Goal: Communication & Community: Answer question/provide support

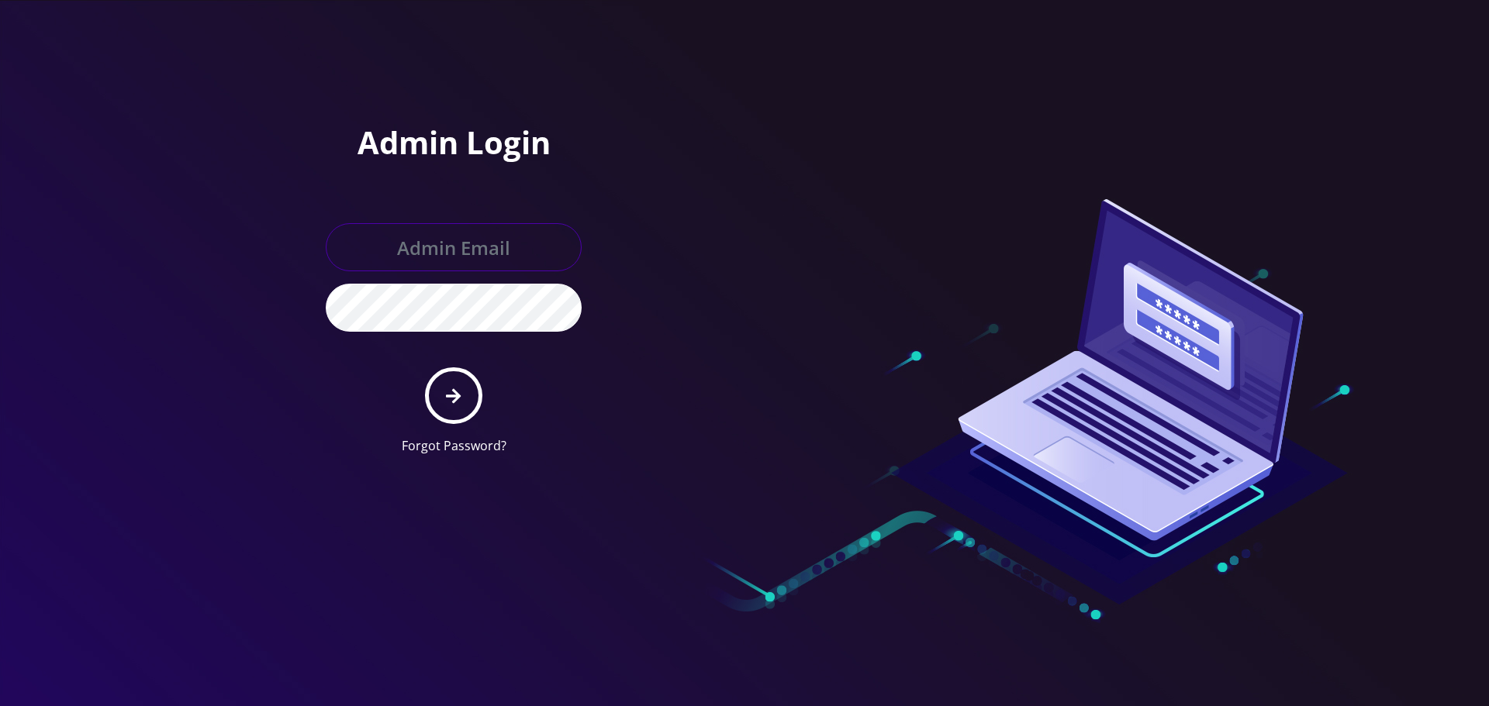
type input "Info@shluchimassist.com"
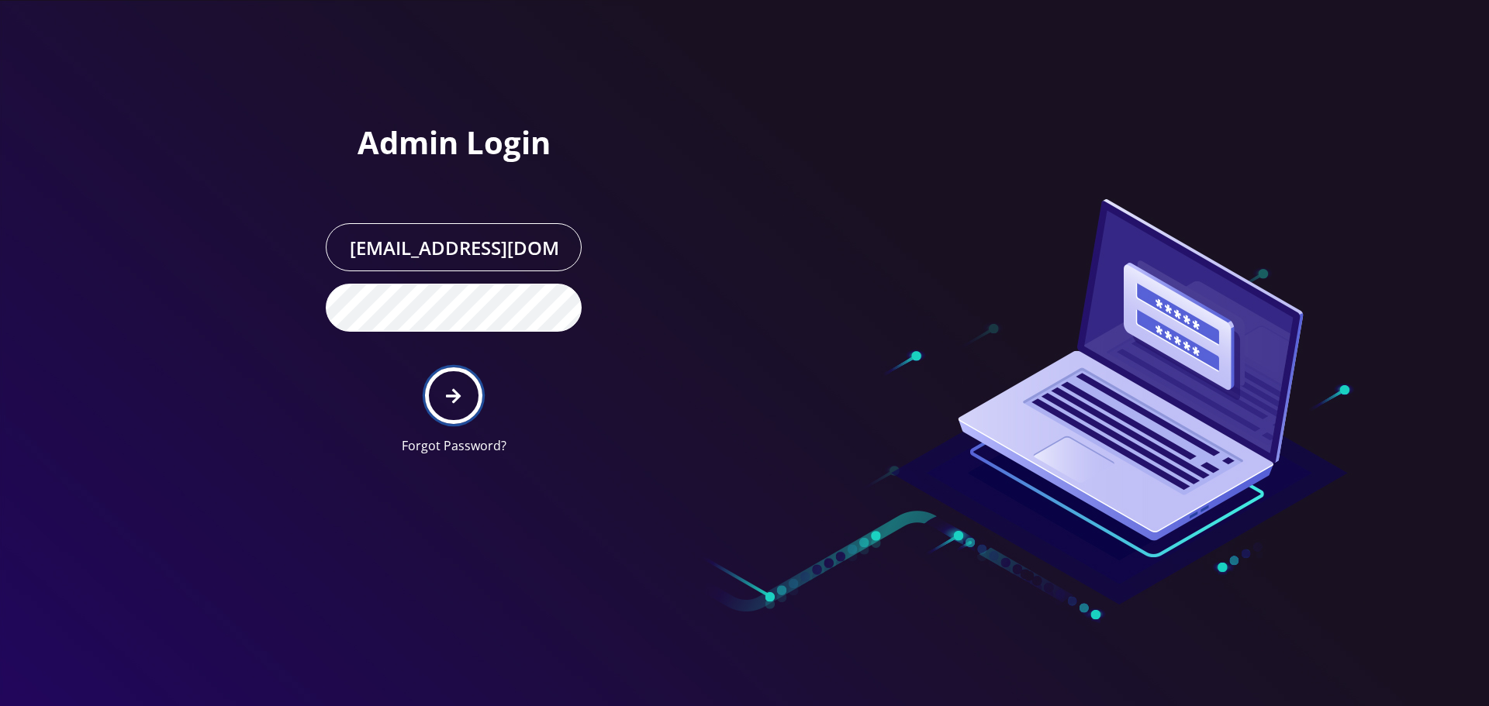
click at [455, 385] on button "submit" at bounding box center [453, 396] width 57 height 57
click at [236, 266] on div at bounding box center [744, 353] width 1489 height 706
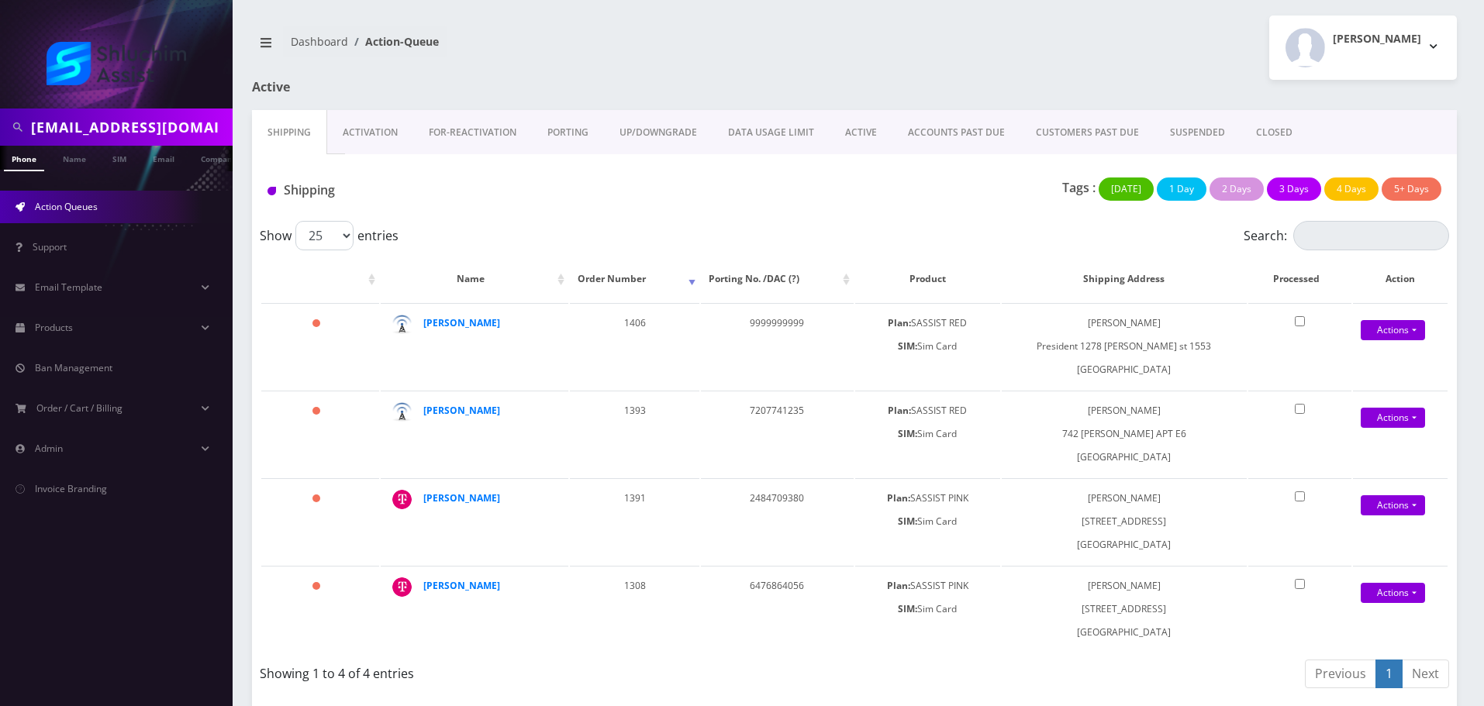
click at [174, 119] on input "silbersteinms@gmail.com" at bounding box center [130, 126] width 198 height 29
paste input "9176286159"
type input "9176286159"
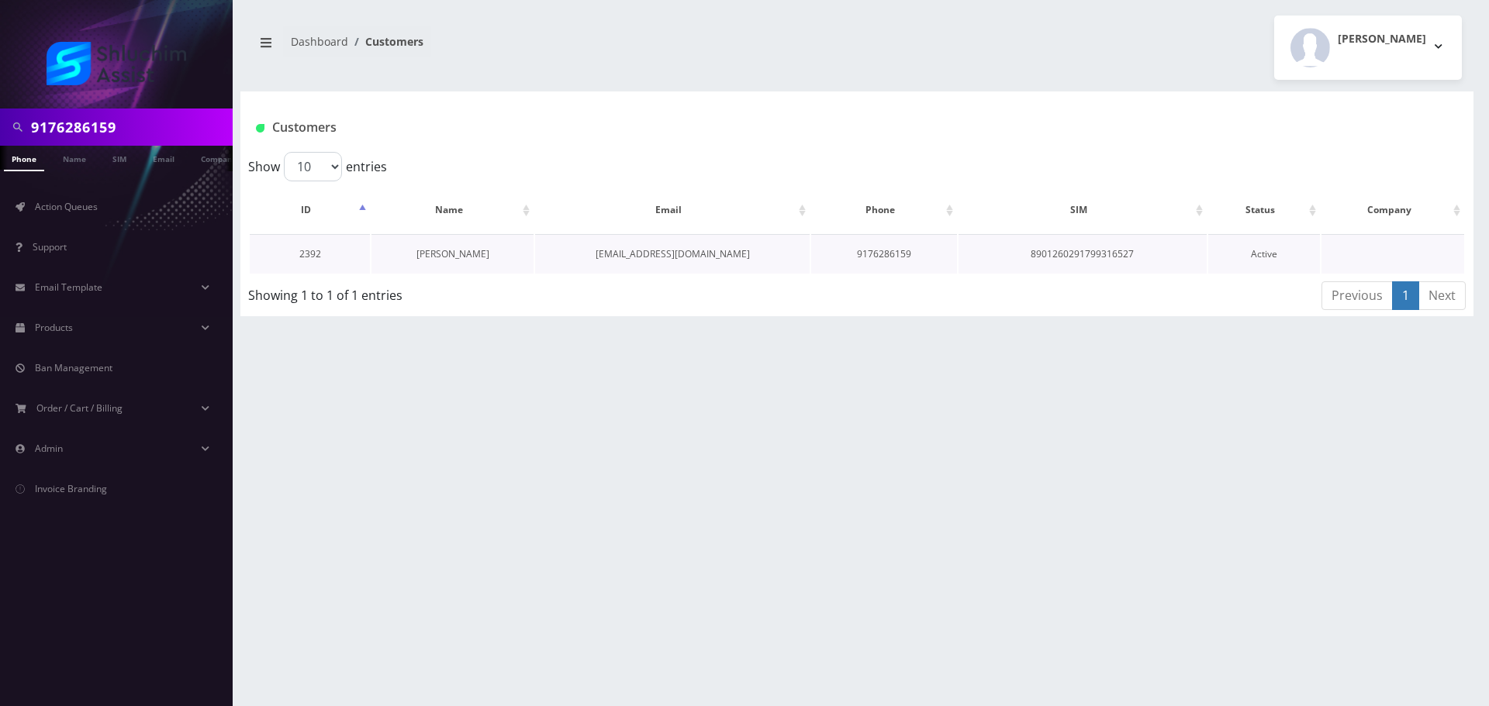
click at [453, 250] on link "shmuel Paltiel" at bounding box center [452, 253] width 73 height 13
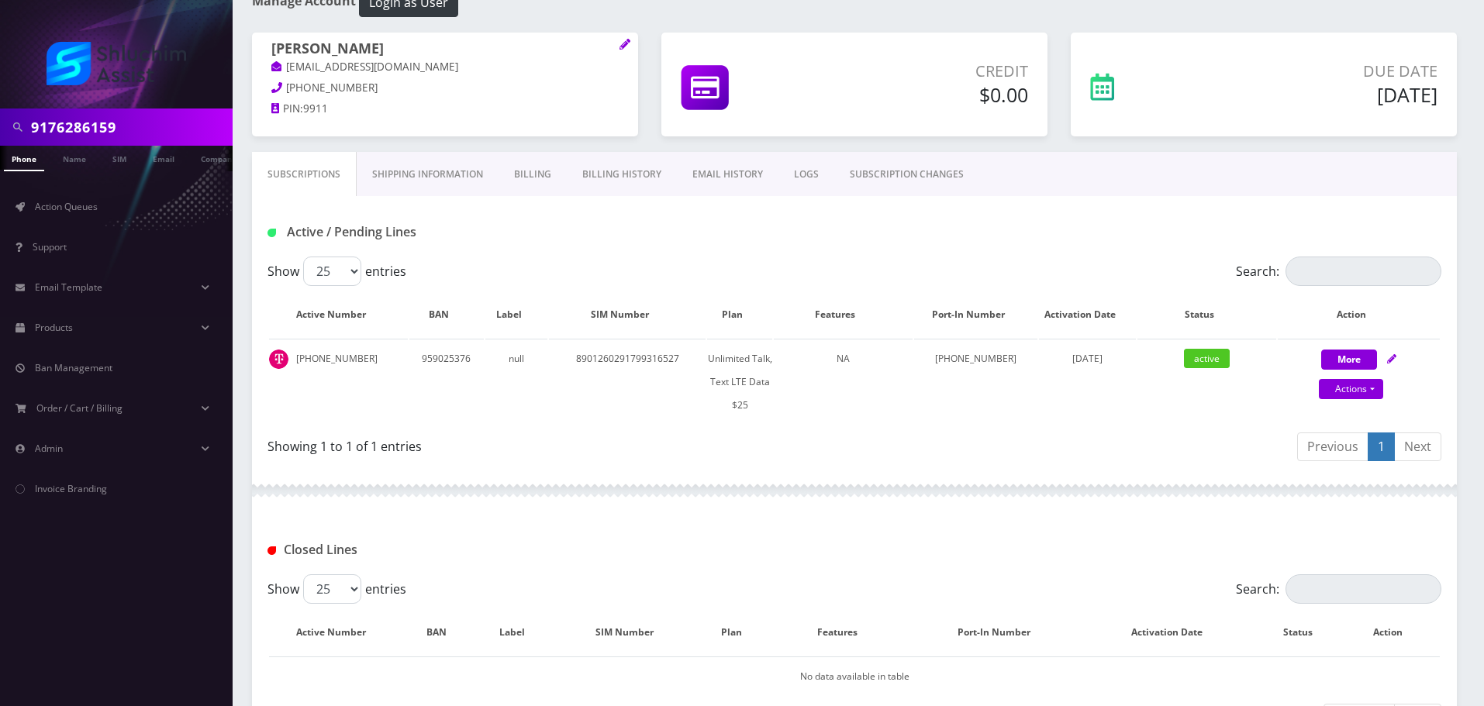
scroll to position [60, 0]
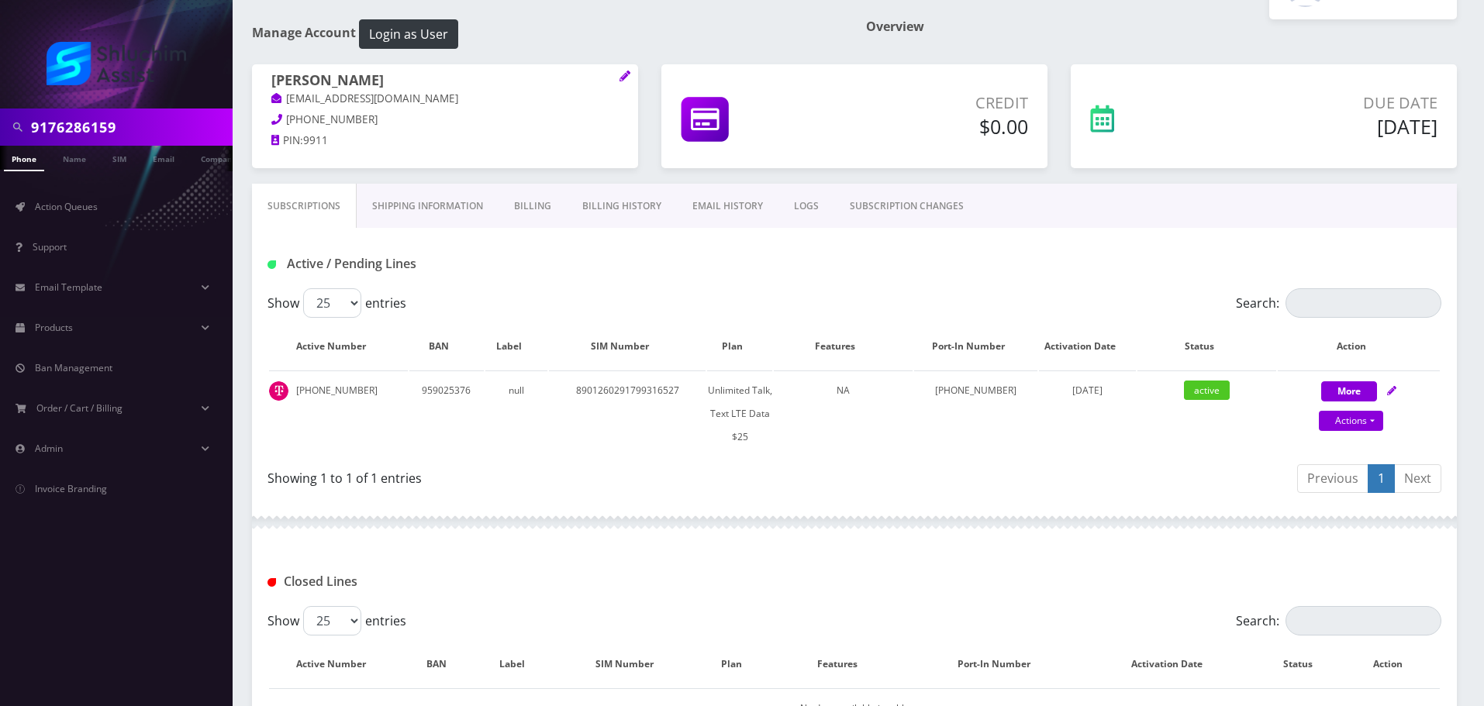
click at [154, 127] on input "9176286159" at bounding box center [130, 126] width 198 height 29
paste input "6468419231"
type input "6468419231"
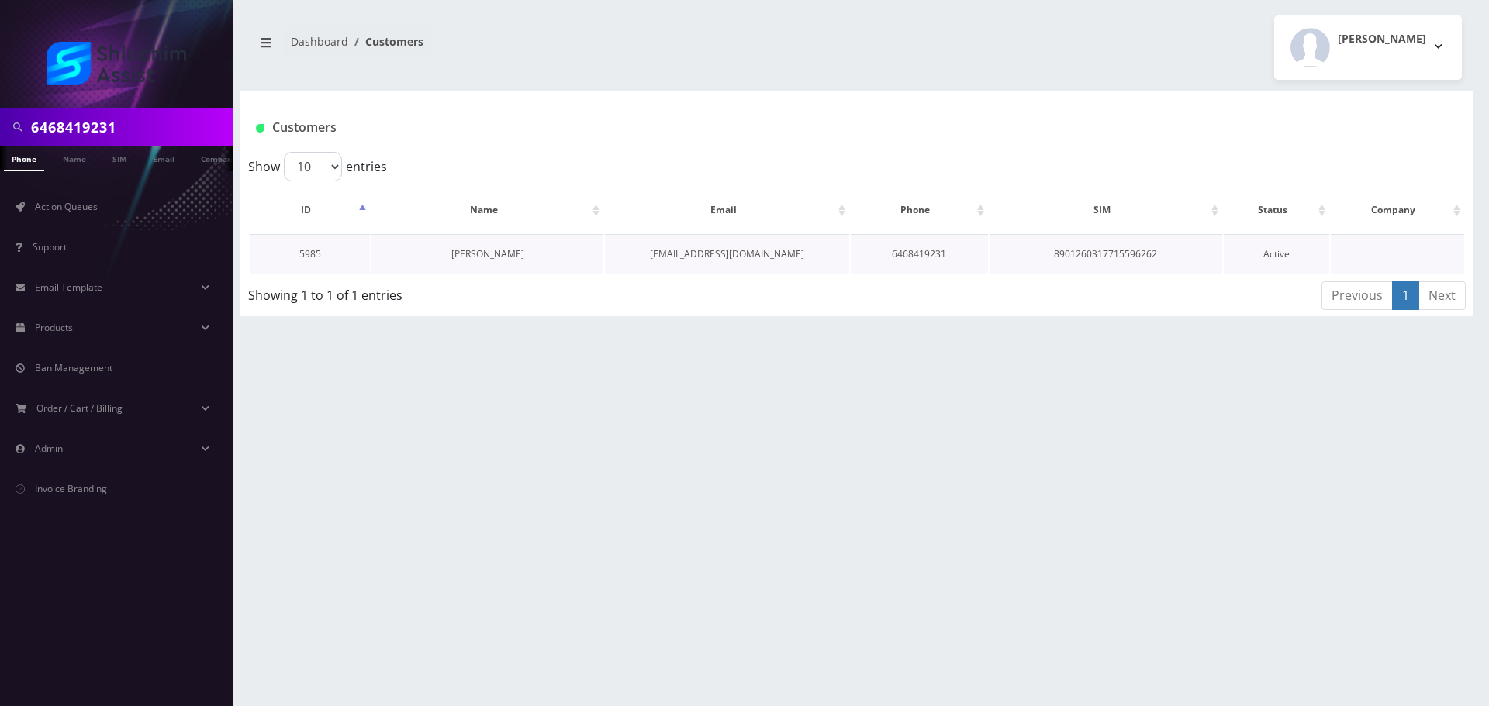
click at [509, 250] on link "[PERSON_NAME]" at bounding box center [487, 253] width 73 height 13
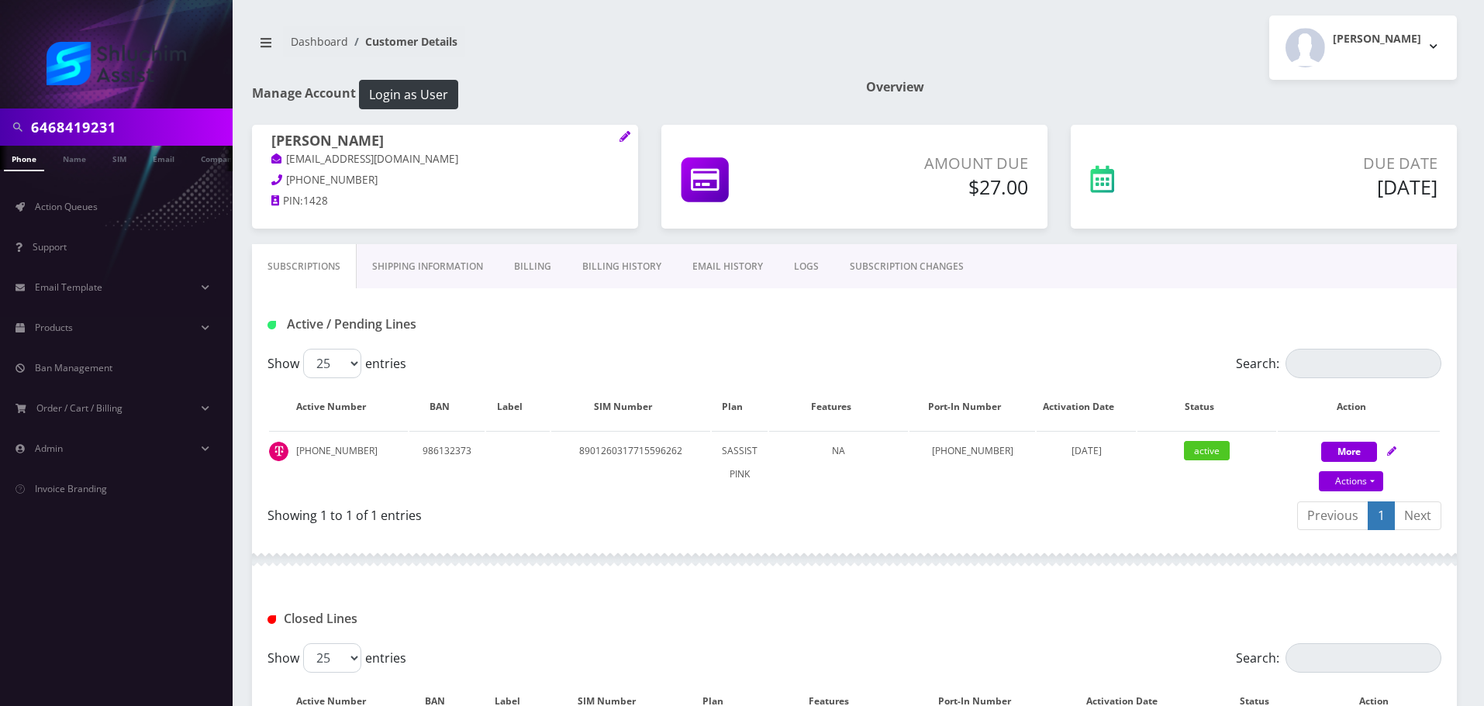
click at [845, 369] on div "Show 25 50 100 250 500 entries" at bounding box center [708, 363] width 881 height 29
click at [1362, 483] on link "Actions" at bounding box center [1351, 481] width 64 height 20
select select "Sim Card"
select select "74"
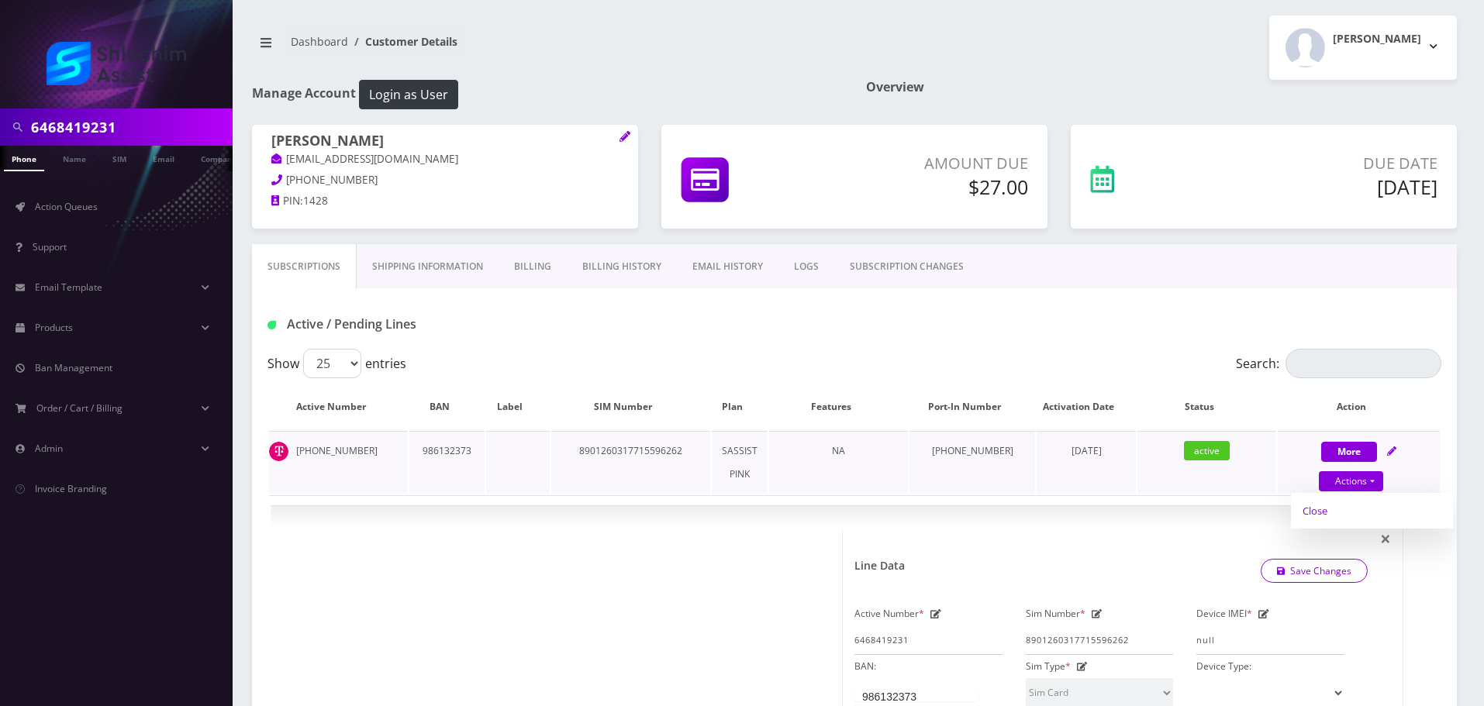
click at [1334, 510] on link "Close" at bounding box center [1372, 510] width 162 height 23
type input "08/21/2025"
select select "Sim Card"
select select "74"
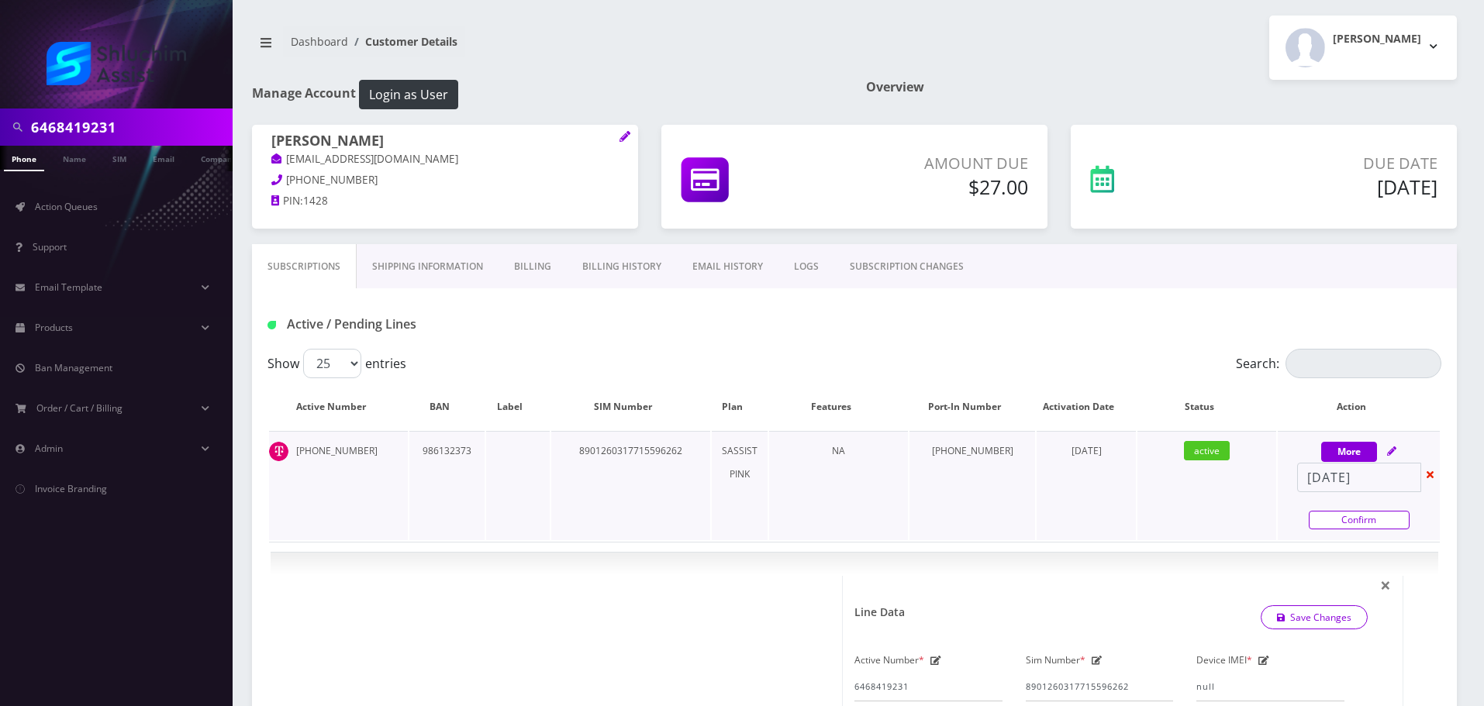
click at [1346, 516] on link "Confirm" at bounding box center [1359, 520] width 101 height 19
select select "Sim Card"
select select "74"
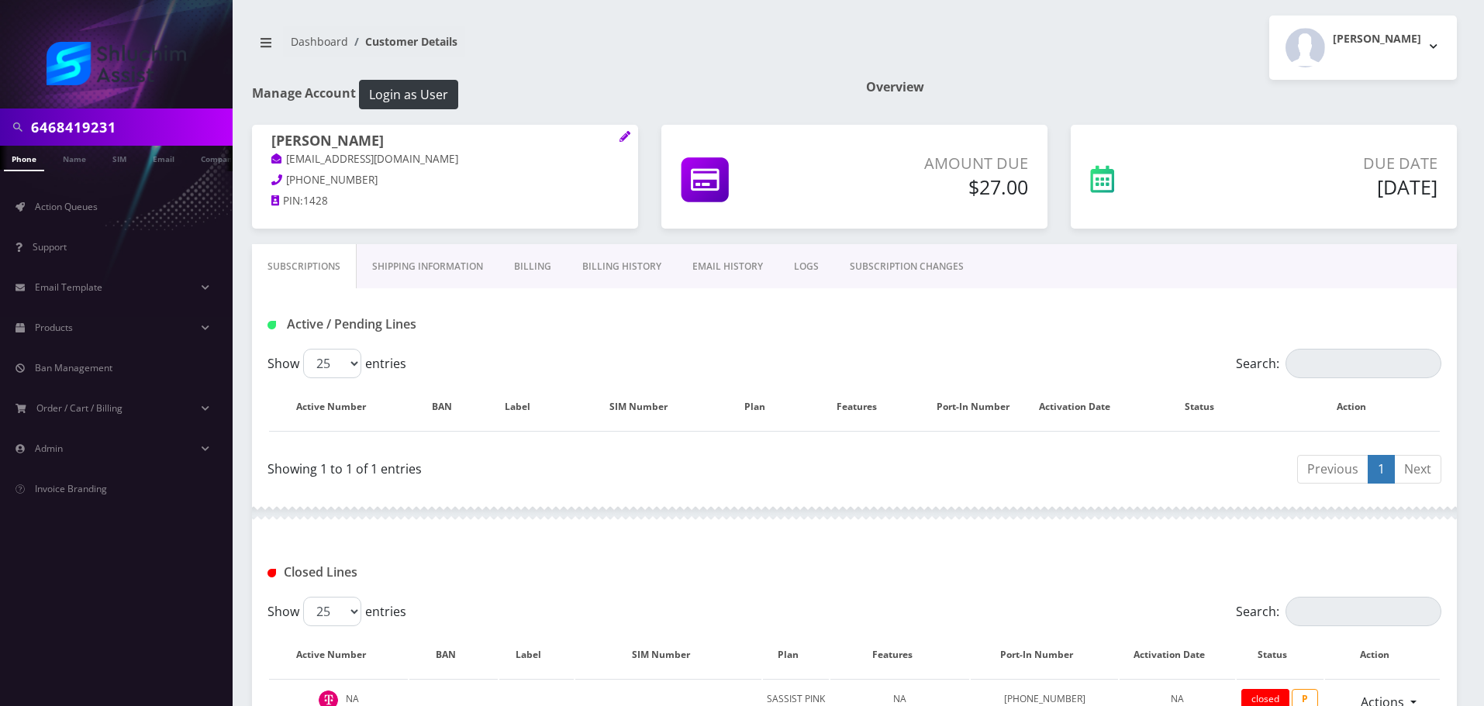
click at [623, 44] on nav "Dashboard Customer Details" at bounding box center [547, 48] width 591 height 44
click at [613, 272] on link "Billing History" at bounding box center [622, 266] width 110 height 45
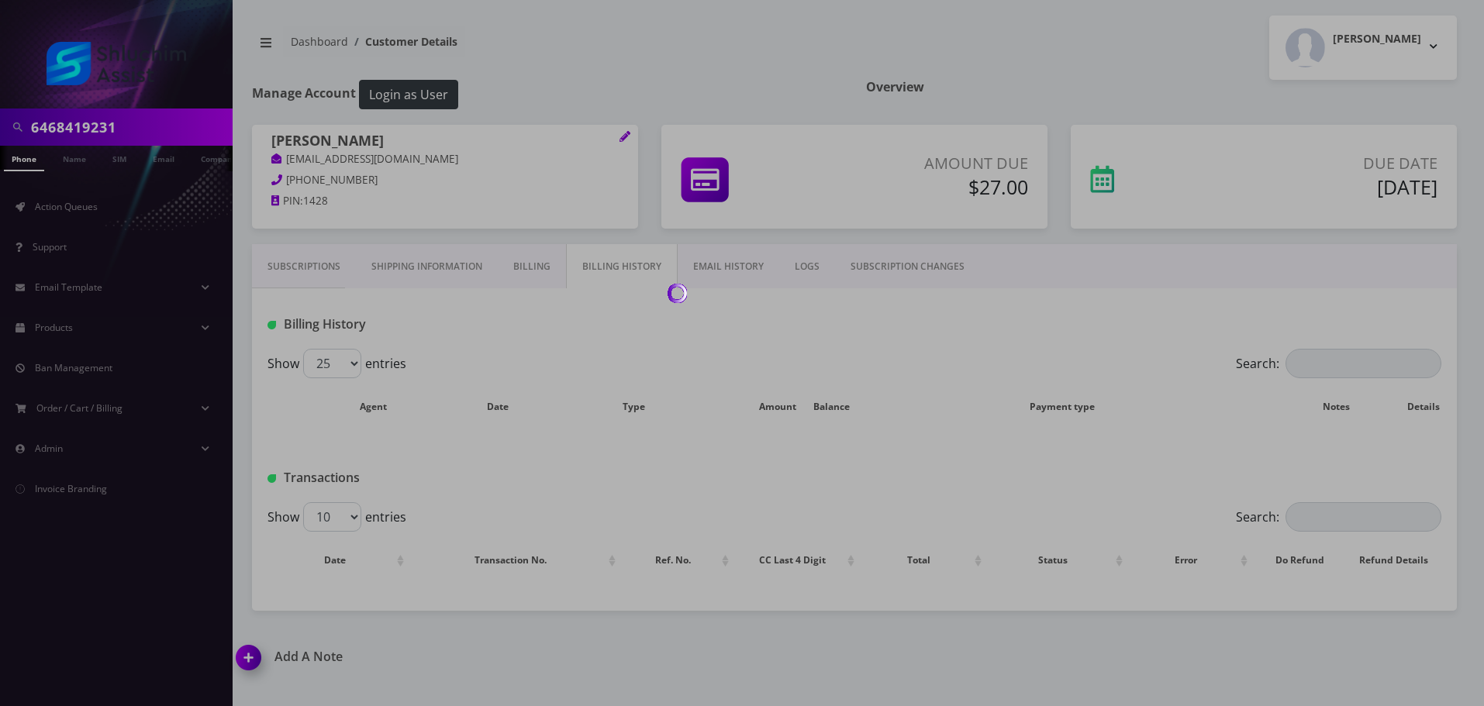
click at [516, 274] on link "Billing" at bounding box center [532, 266] width 68 height 45
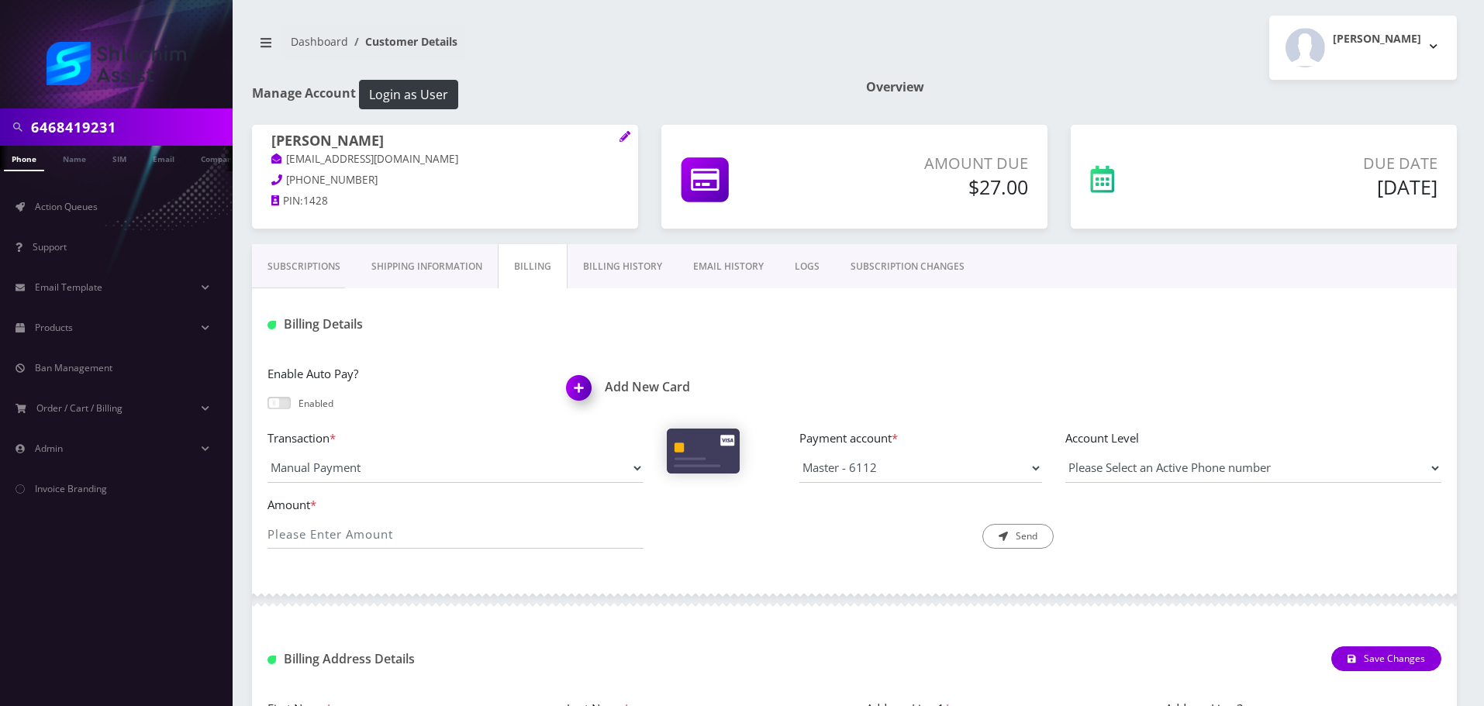
click at [566, 81] on h1 "Manage Account Login as User" at bounding box center [547, 94] width 591 height 29
click at [307, 283] on link "Subscriptions" at bounding box center [304, 266] width 104 height 45
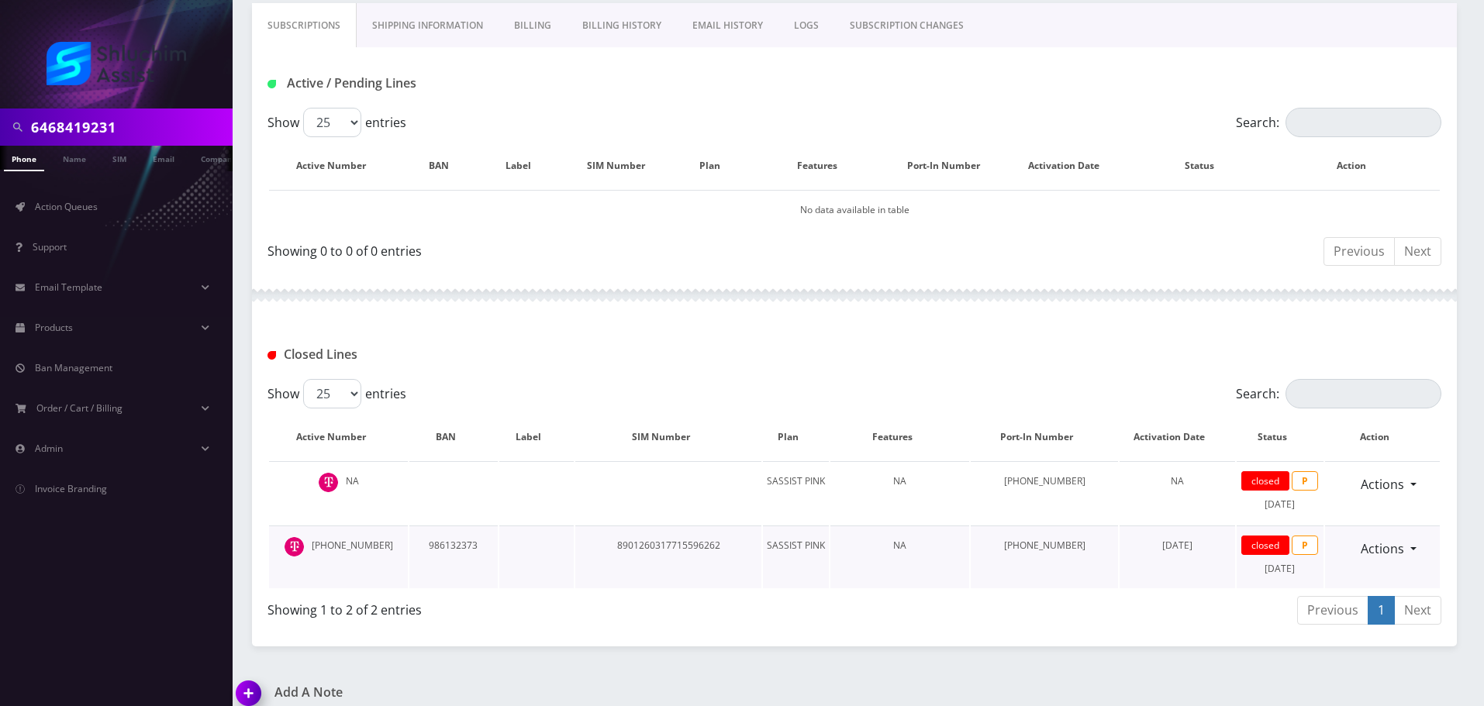
scroll to position [257, 0]
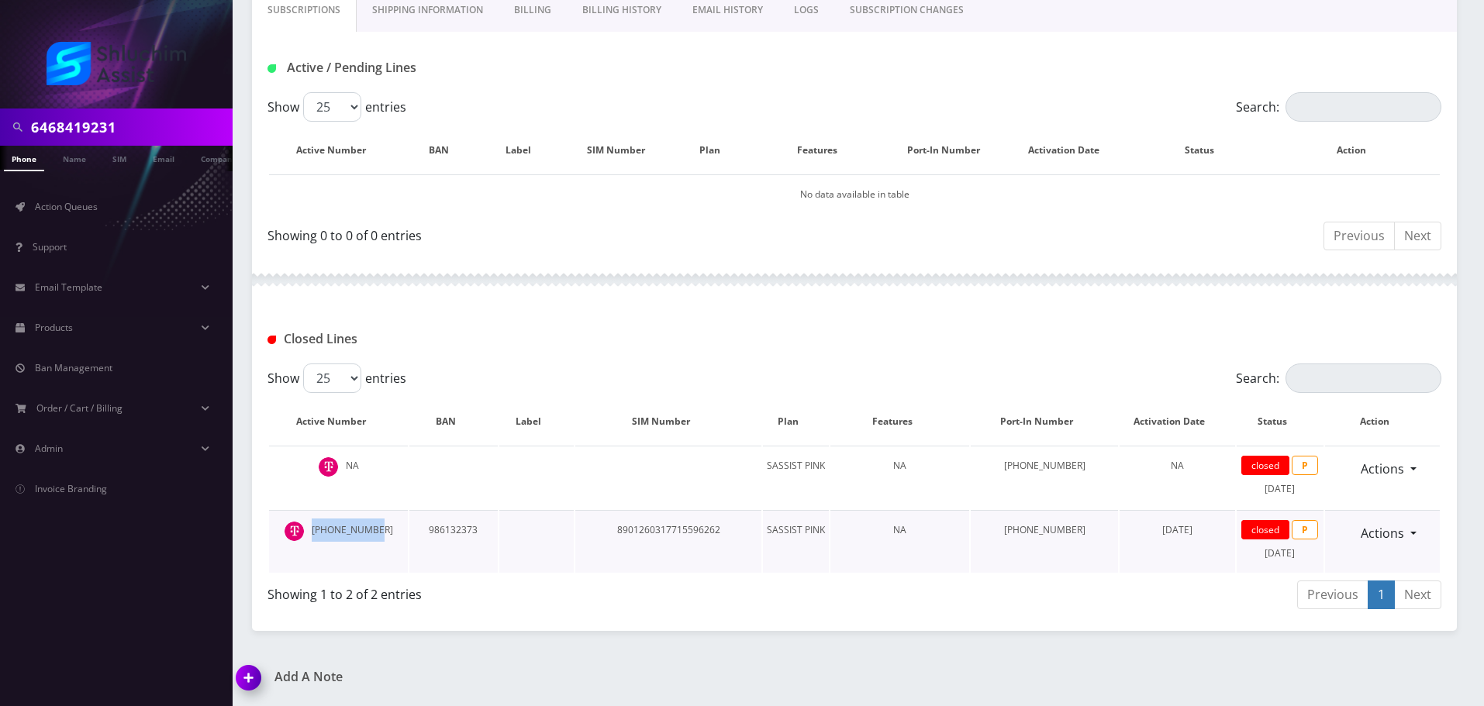
drag, startPoint x: 388, startPoint y: 530, endPoint x: 373, endPoint y: 542, distance: 19.9
click at [315, 530] on td "646-841-9231" at bounding box center [338, 541] width 139 height 63
copy td "646-841-9231"
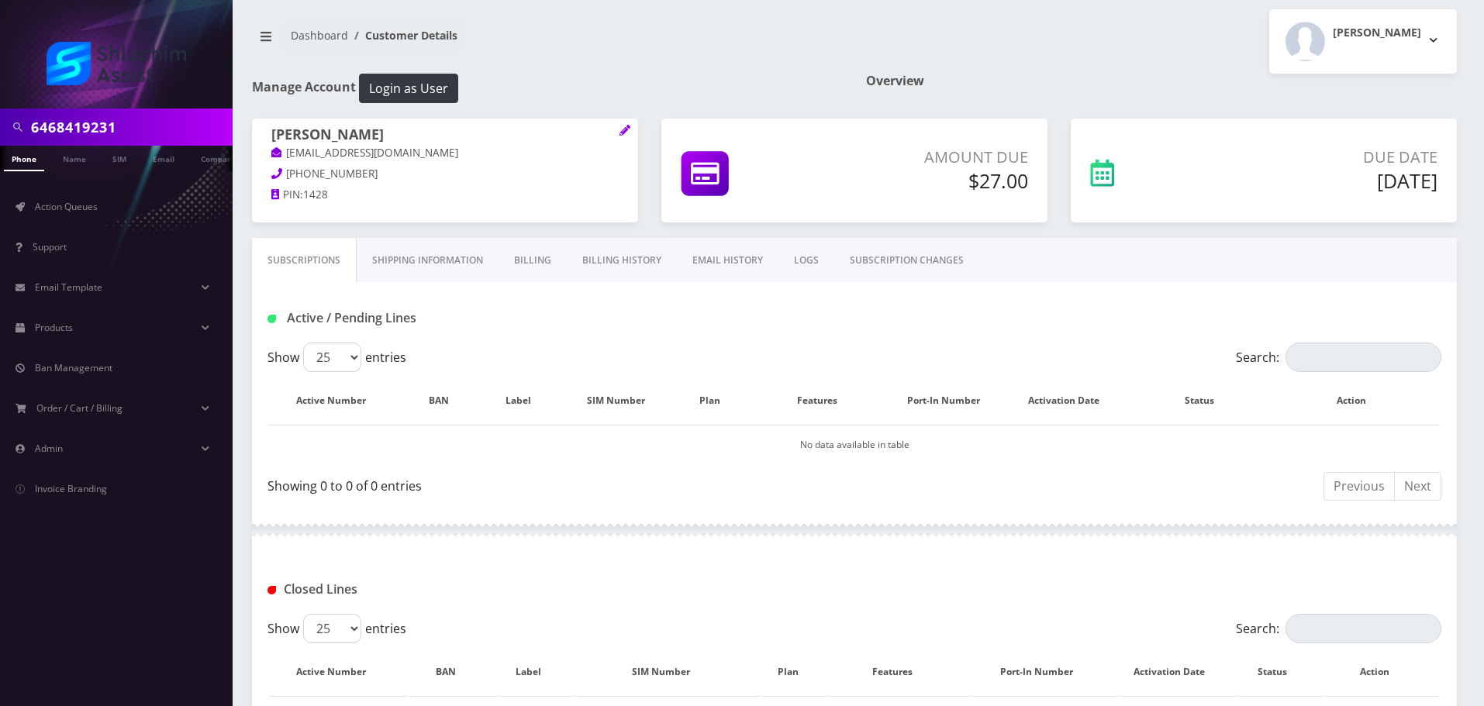
scroll to position [0, 0]
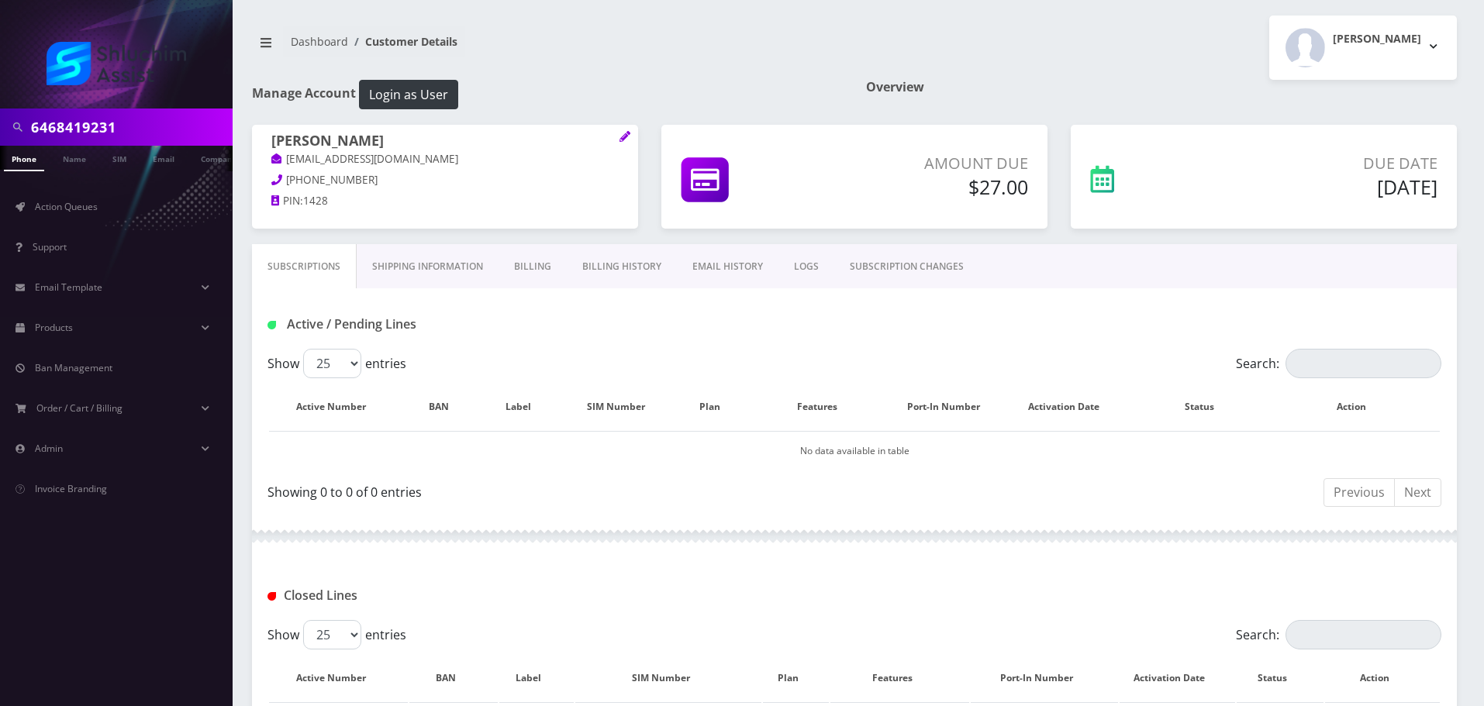
click at [134, 113] on input "6468419231" at bounding box center [130, 126] width 198 height 29
click at [138, 113] on input "6468419231" at bounding box center [130, 126] width 198 height 29
paste input "929-405-8690"
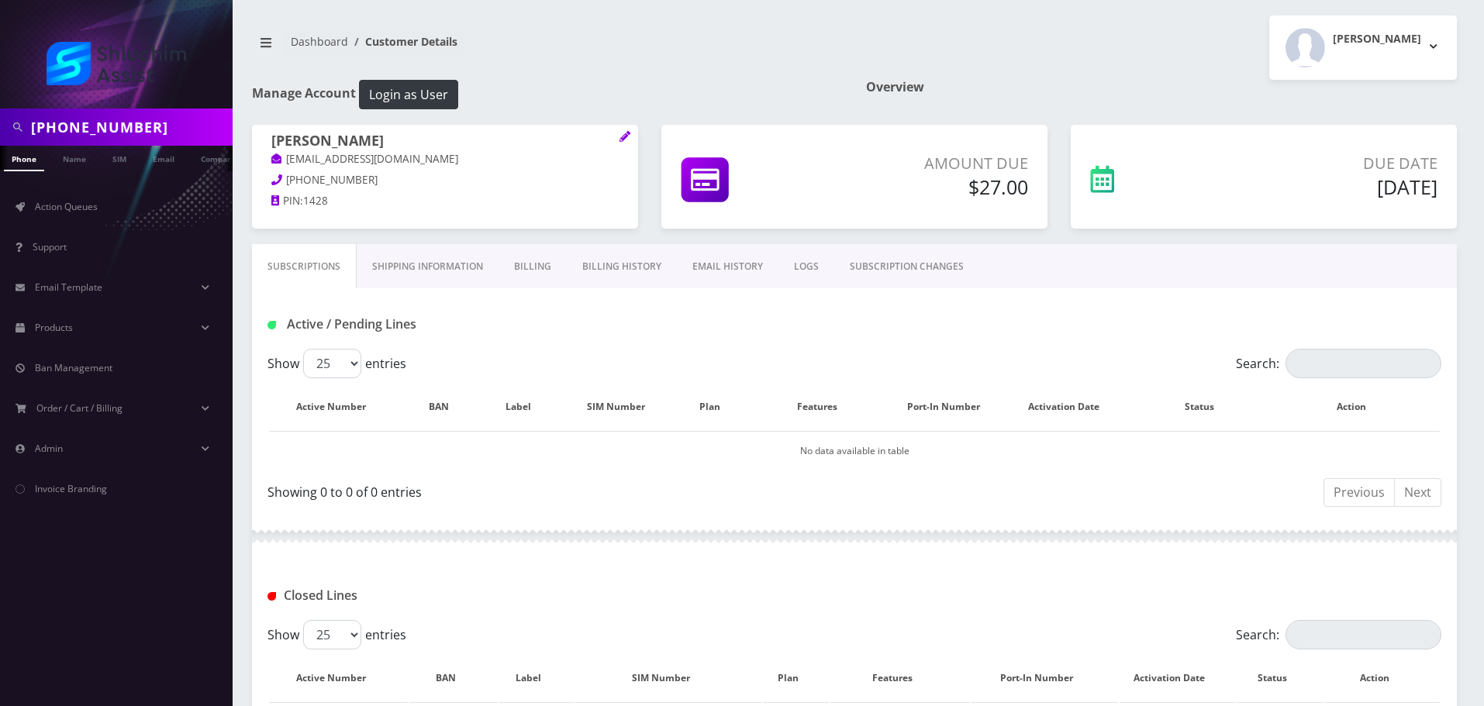
click at [95, 129] on input "929-405-8690" at bounding box center [130, 126] width 198 height 29
type input "9294058690"
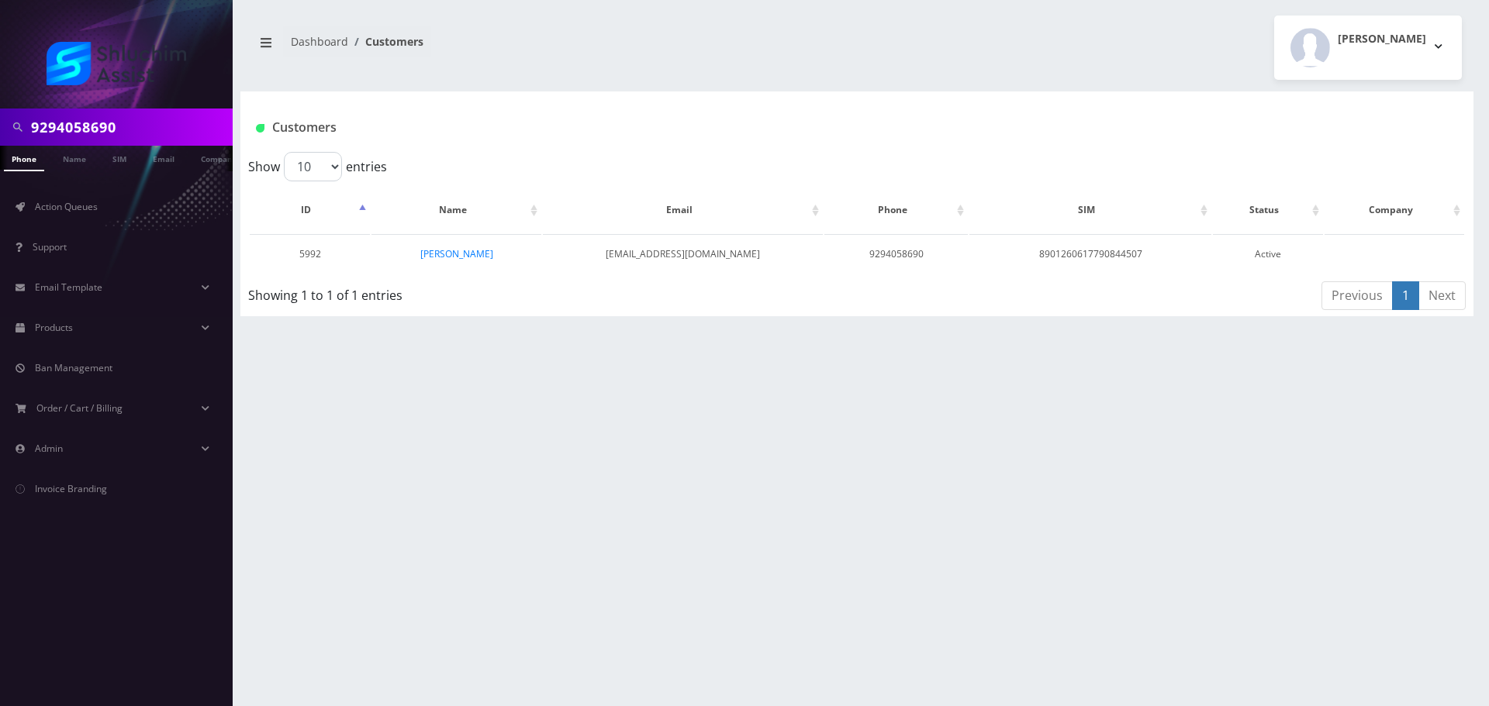
click at [428, 257] on link "[PERSON_NAME]" at bounding box center [456, 253] width 73 height 13
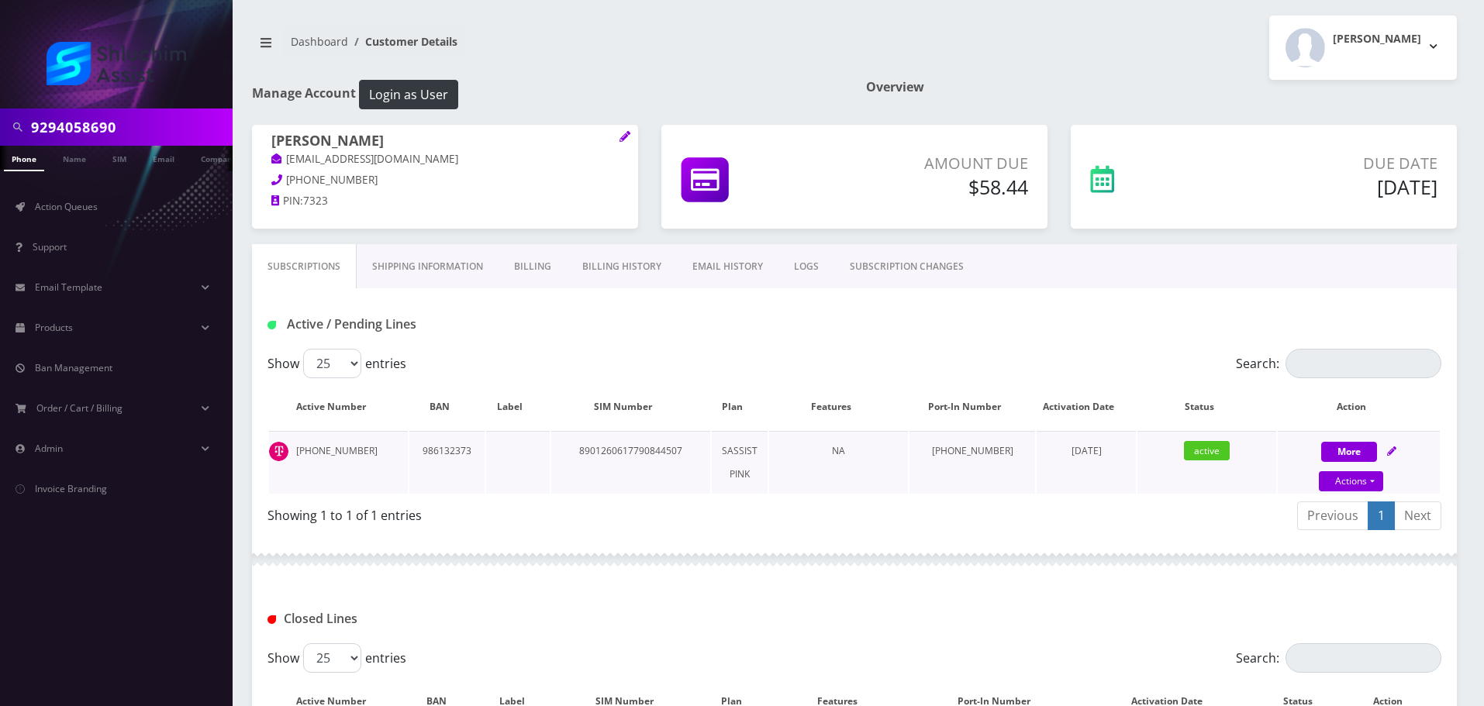
click at [661, 454] on td "8901260617790844507" at bounding box center [630, 462] width 159 height 63
click at [144, 122] on input "9294058690" at bounding box center [130, 126] width 198 height 29
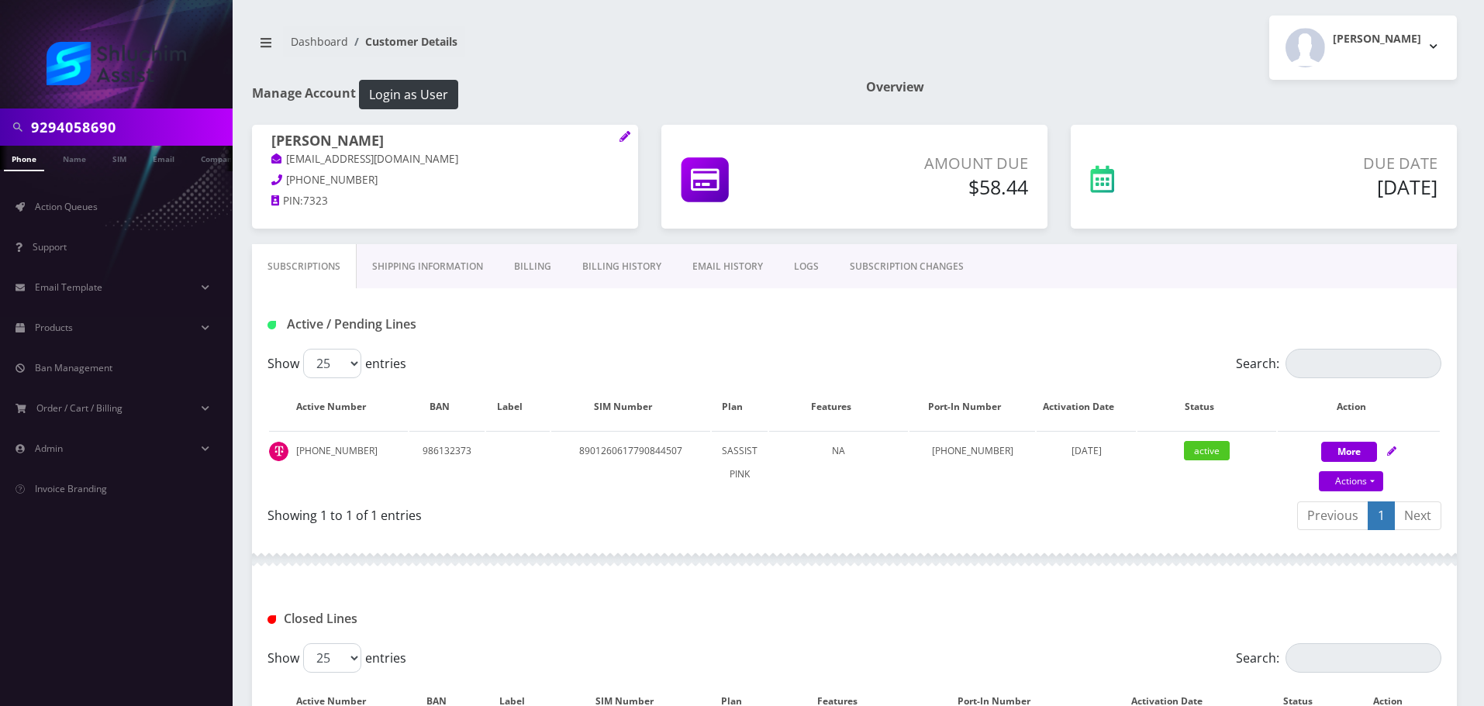
click at [144, 122] on input "9294058690" at bounding box center [130, 126] width 198 height 29
paste input "6463593067"
click at [109, 123] on input "6463593067" at bounding box center [130, 126] width 198 height 29
type input "6463593067"
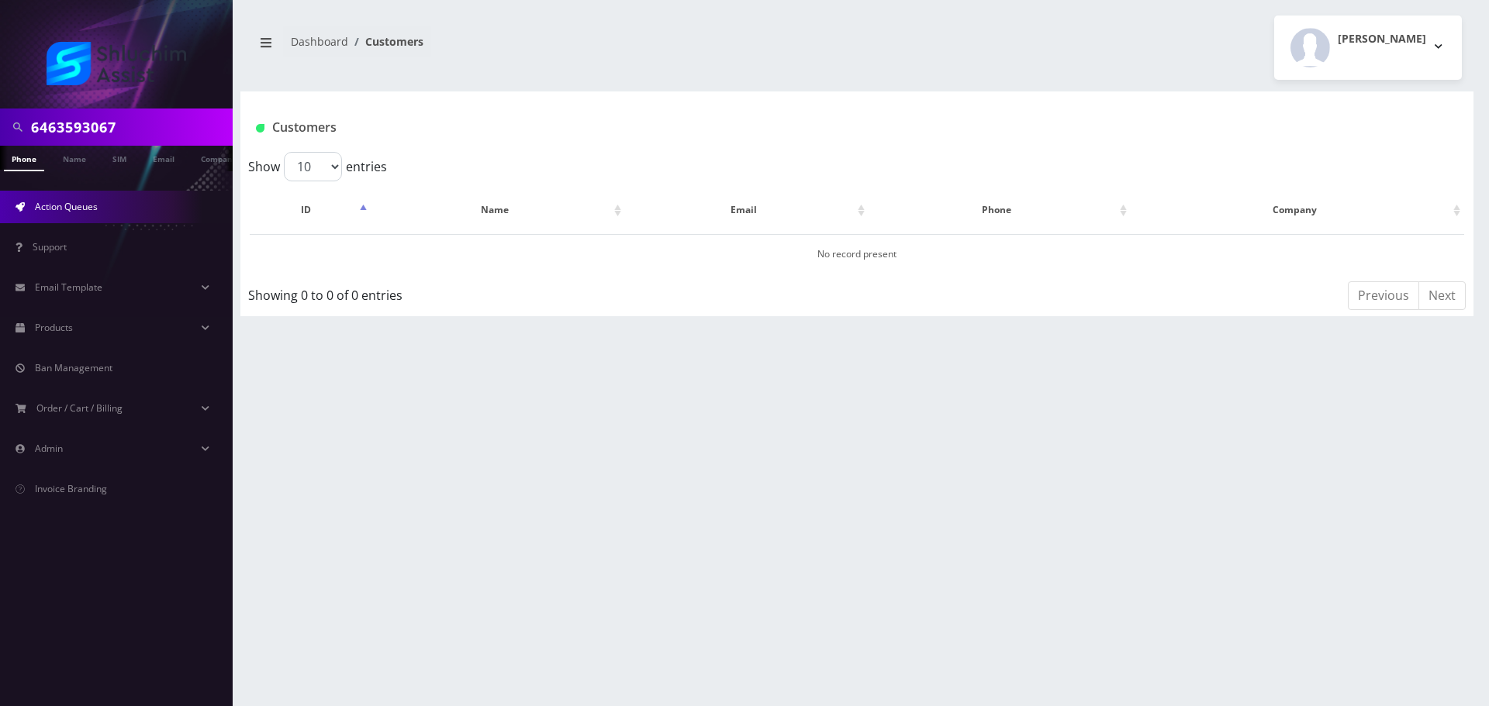
scroll to position [0, 8]
click at [202, 125] on input "6463593067" at bounding box center [130, 126] width 198 height 29
click at [55, 214] on link "Action Queues" at bounding box center [116, 207] width 233 height 33
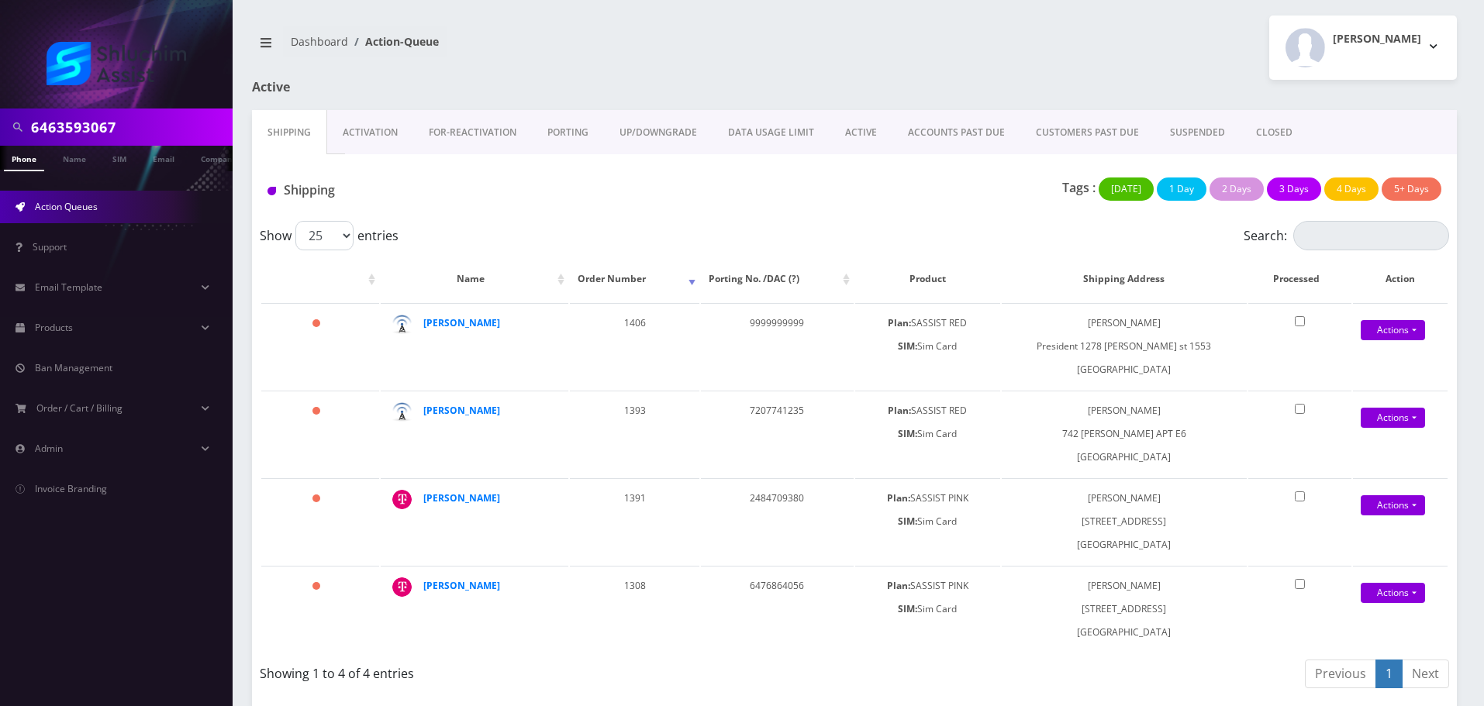
scroll to position [0, 8]
click at [150, 117] on input "6463593067" at bounding box center [130, 126] width 198 height 29
click at [958, 133] on link "ACCOUNTS PAST DUE" at bounding box center [956, 132] width 128 height 45
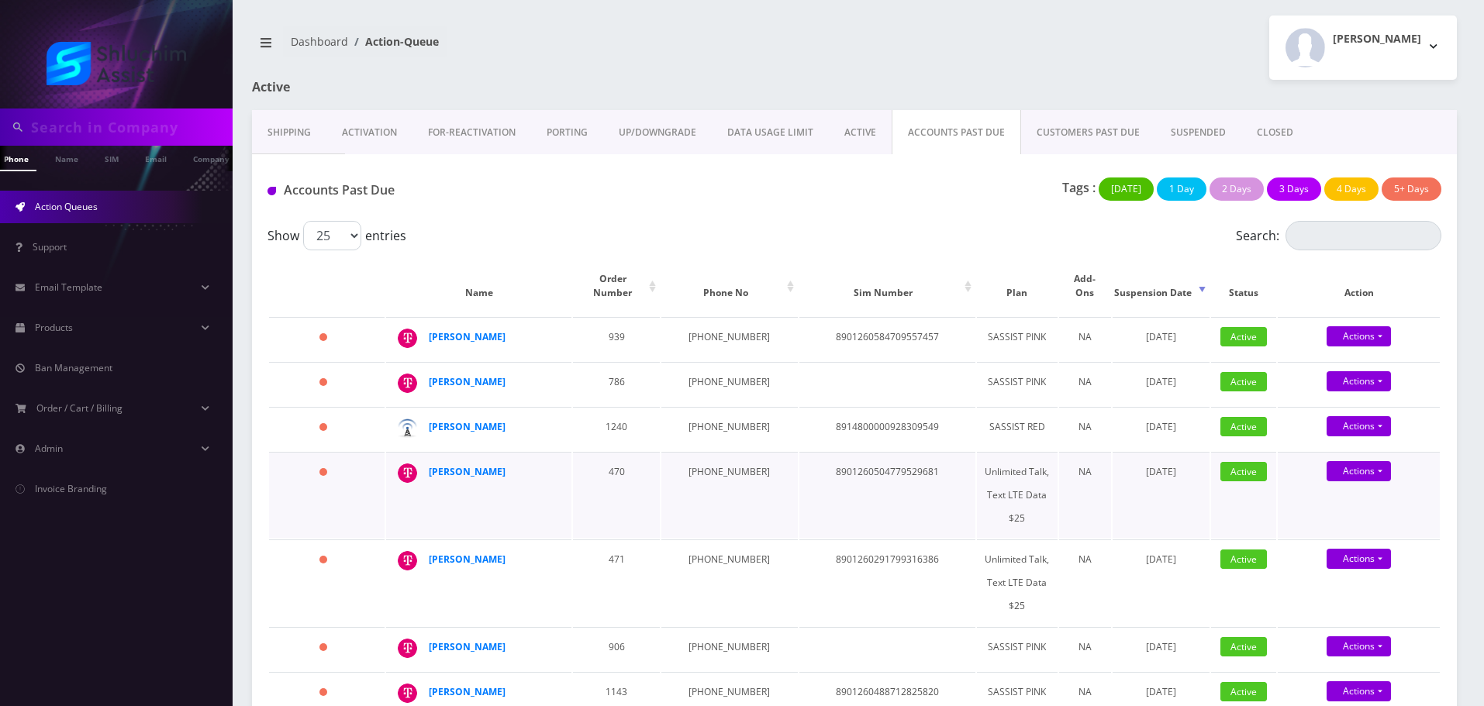
click at [570, 452] on td "Shalom Rappaport" at bounding box center [478, 495] width 185 height 86
click at [703, 410] on td "934-223-9280" at bounding box center [729, 428] width 136 height 43
copy td "934-223-9280"
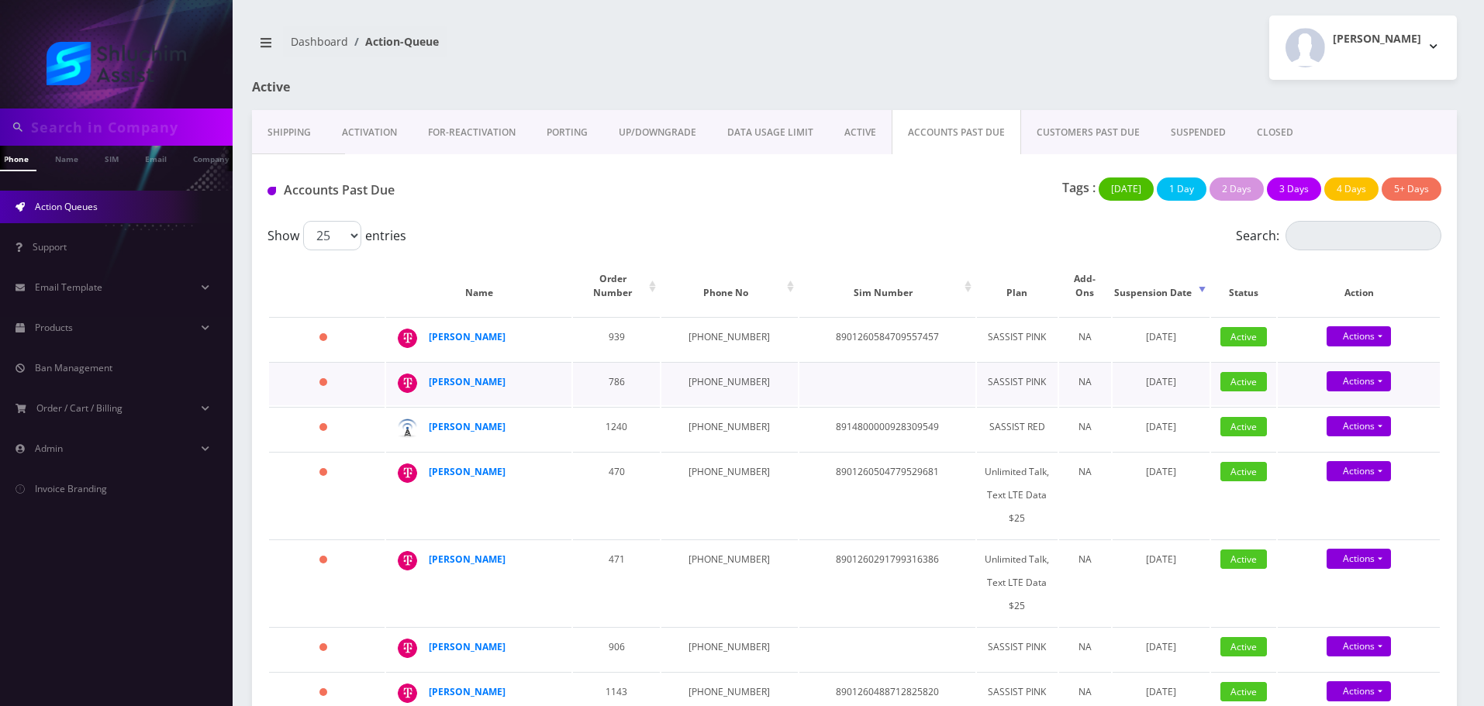
click at [713, 379] on td "[PHONE_NUMBER]" at bounding box center [729, 383] width 136 height 43
click at [713, 379] on td "718-306-2272" at bounding box center [729, 383] width 136 height 43
copy td "718-306-2272"
click at [694, 328] on td "718-755-2613" at bounding box center [729, 338] width 136 height 43
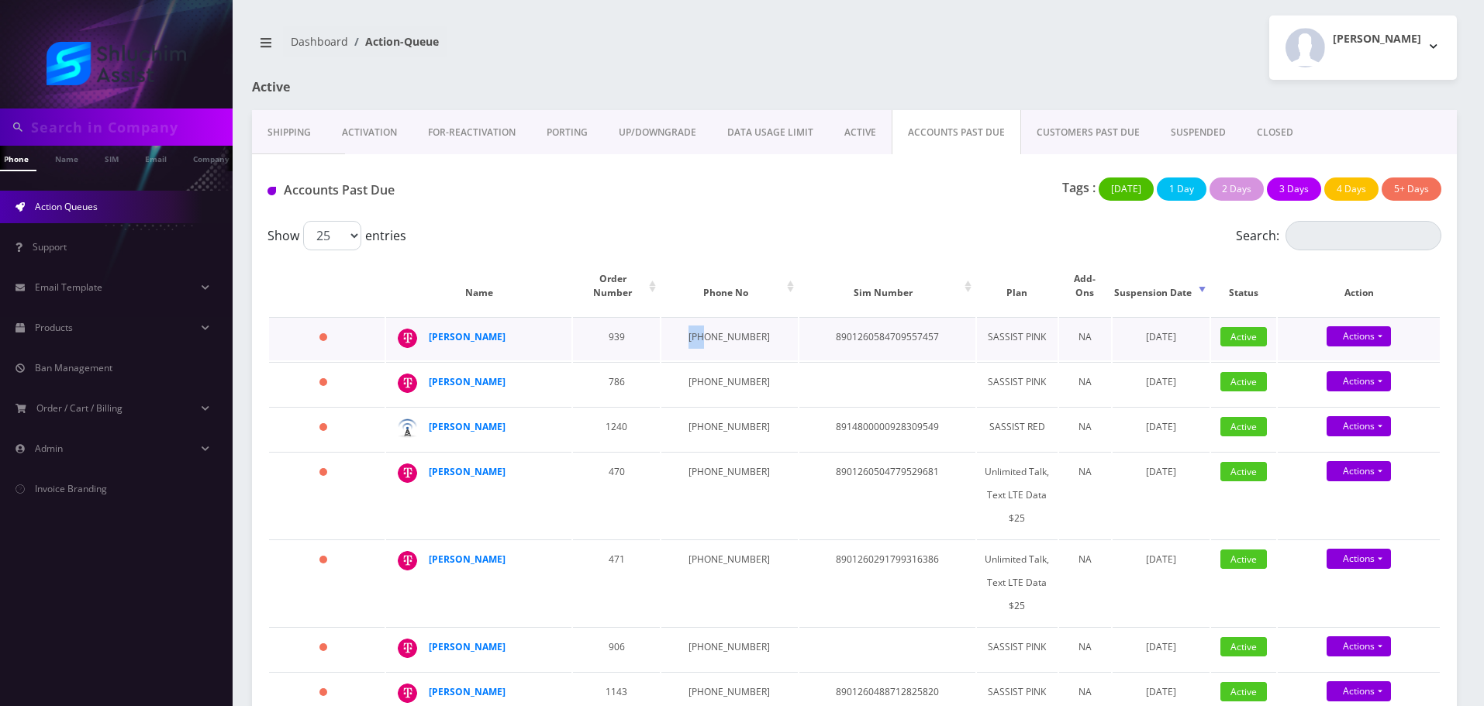
click at [694, 328] on td "718-755-2613" at bounding box center [729, 338] width 136 height 43
copy td "718-755-2613"
drag, startPoint x: 503, startPoint y: 325, endPoint x: 426, endPoint y: 325, distance: 76.8
click at [426, 325] on td "[PERSON_NAME]" at bounding box center [478, 338] width 185 height 43
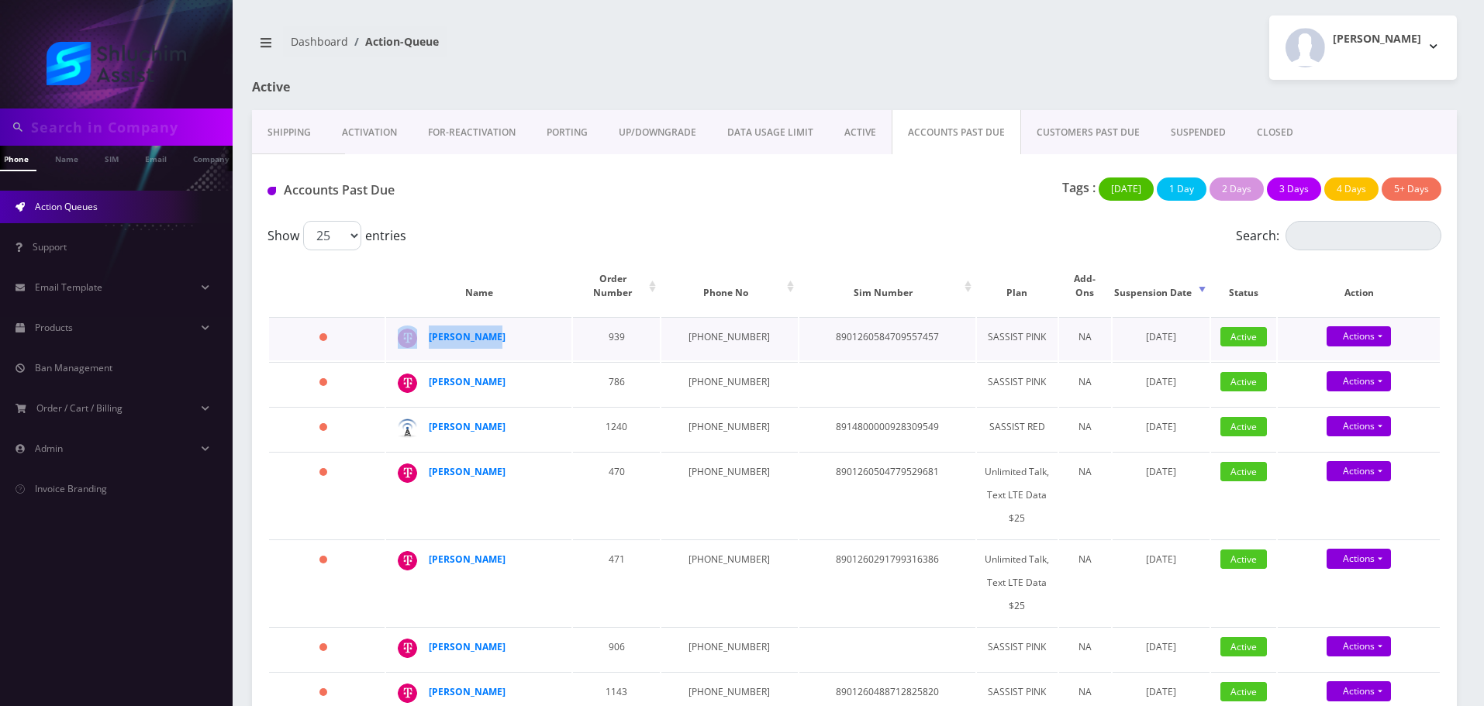
copy div "[PERSON_NAME]"
drag, startPoint x: 513, startPoint y: 373, endPoint x: 431, endPoint y: 381, distance: 81.8
click at [556, 371] on div "Daniel Bulman" at bounding box center [556, 371] width 0 height 0
copy div "Daniel Bulman"
drag, startPoint x: 520, startPoint y: 319, endPoint x: 436, endPoint y: 325, distance: 83.9
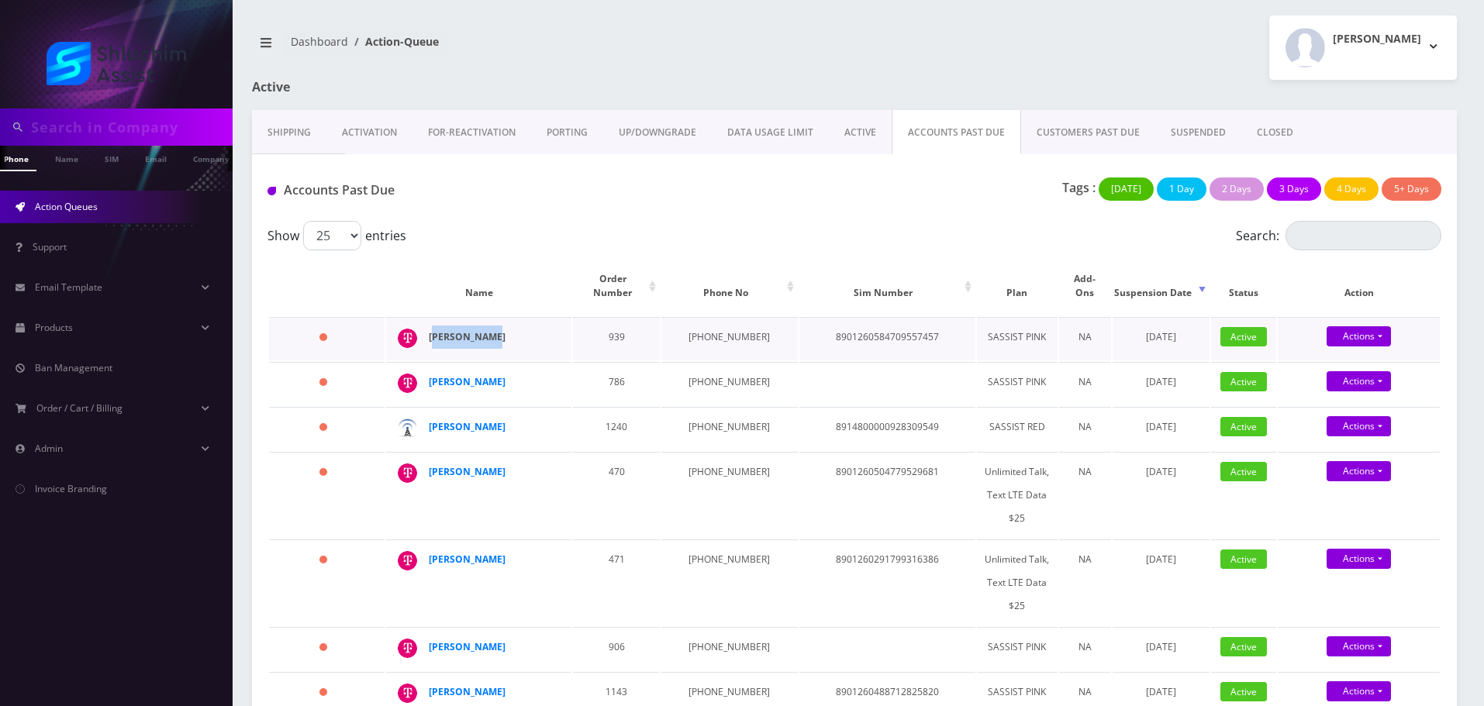
click at [436, 326] on div "[PERSON_NAME]" at bounding box center [488, 337] width 119 height 23
click at [436, 330] on strong "[PERSON_NAME]" at bounding box center [467, 336] width 77 height 13
click at [474, 420] on strong "David Bulman" at bounding box center [467, 426] width 77 height 13
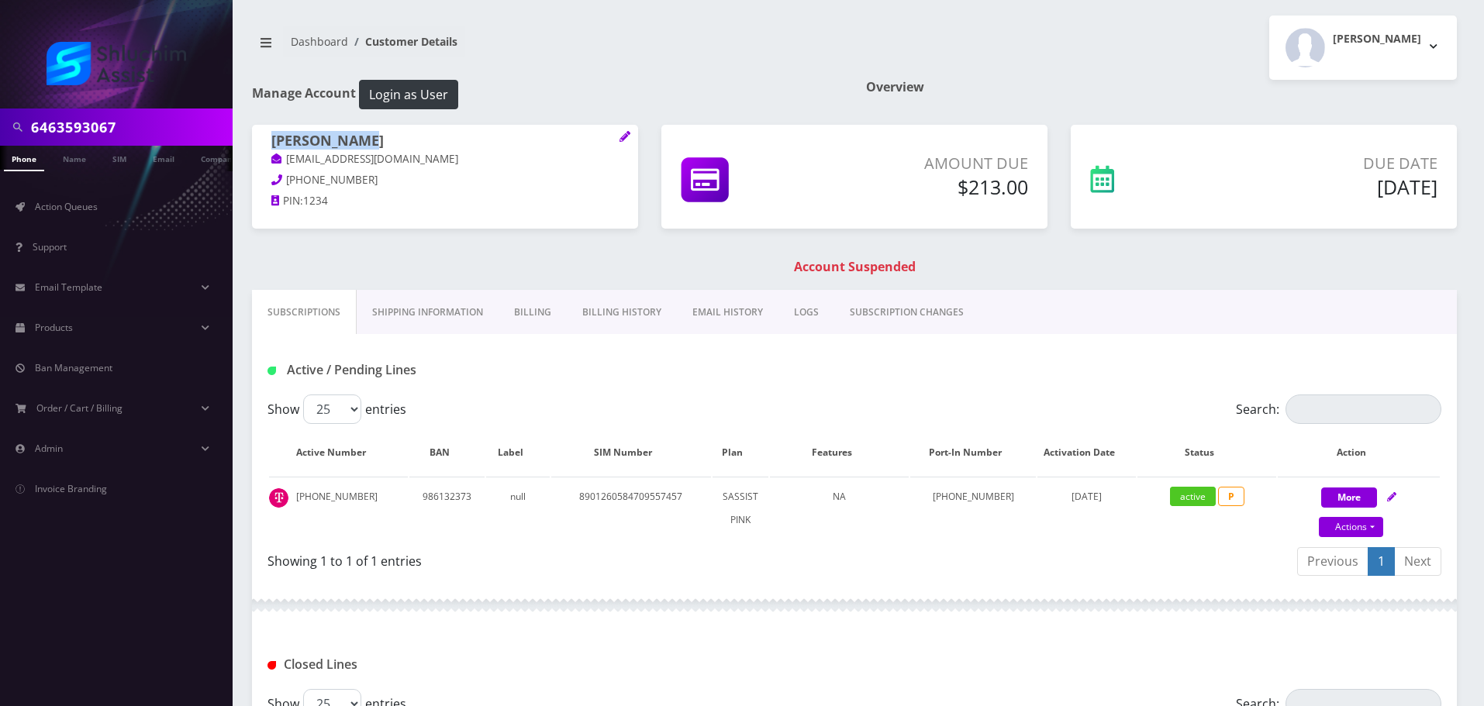
drag, startPoint x: 385, startPoint y: 139, endPoint x: 261, endPoint y: 143, distance: 124.1
click at [248, 143] on div "Levi Feldman levifeldman13@gmail.com 631-526-8117 PIN: 1234" at bounding box center [444, 173] width 409 height 97
copy h1 "Levi Feldman"
drag, startPoint x: 380, startPoint y: 143, endPoint x: 274, endPoint y: 144, distance: 106.2
click at [274, 144] on h1 "[PERSON_NAME]" at bounding box center [444, 142] width 347 height 19
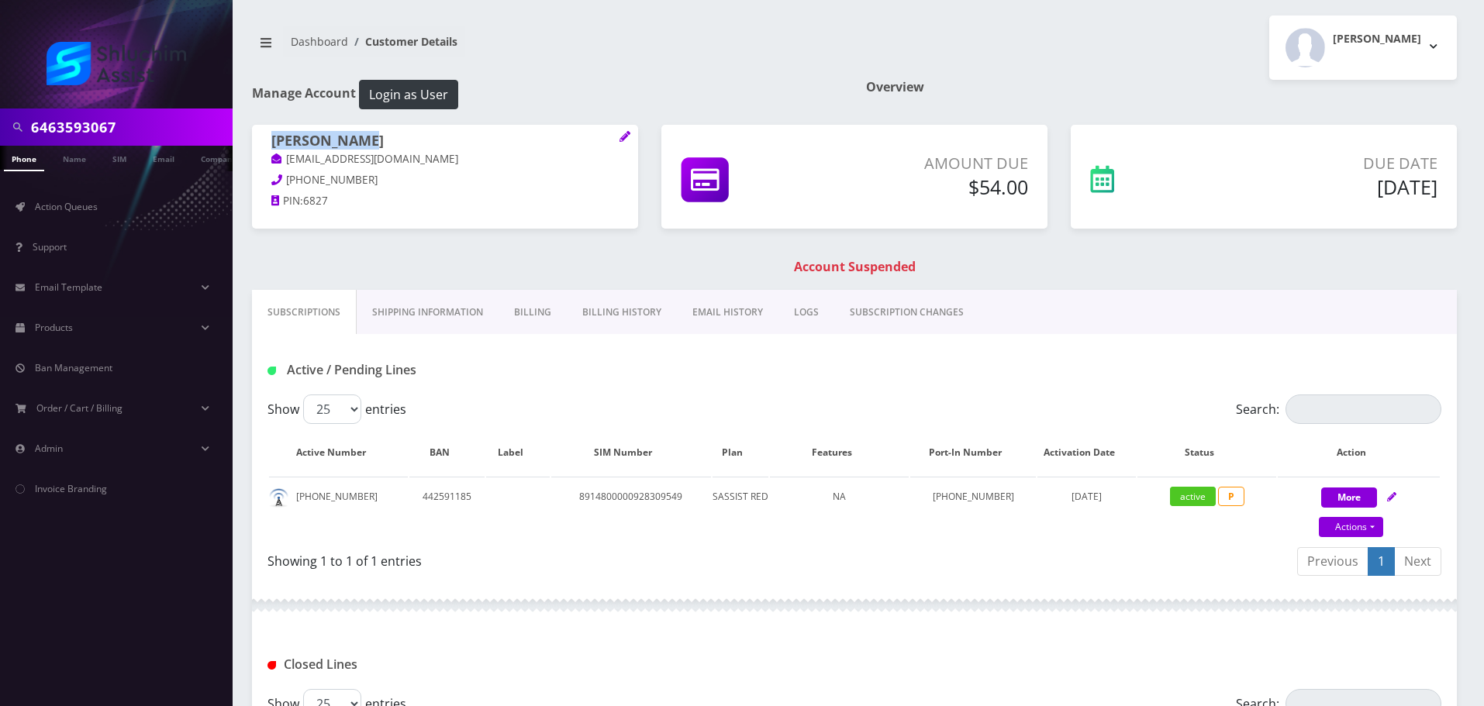
click at [274, 144] on h1 "David Bulman" at bounding box center [444, 142] width 347 height 19
drag, startPoint x: 385, startPoint y: 144, endPoint x: 251, endPoint y: 142, distance: 133.4
click at [251, 142] on div "David Bulman Davidbulman40@gmail.com 934-223-9280 PIN: 6827" at bounding box center [444, 173] width 409 height 97
copy h1 "David Bulman"
click at [743, 322] on link "EMAIL HISTORY" at bounding box center [728, 312] width 102 height 45
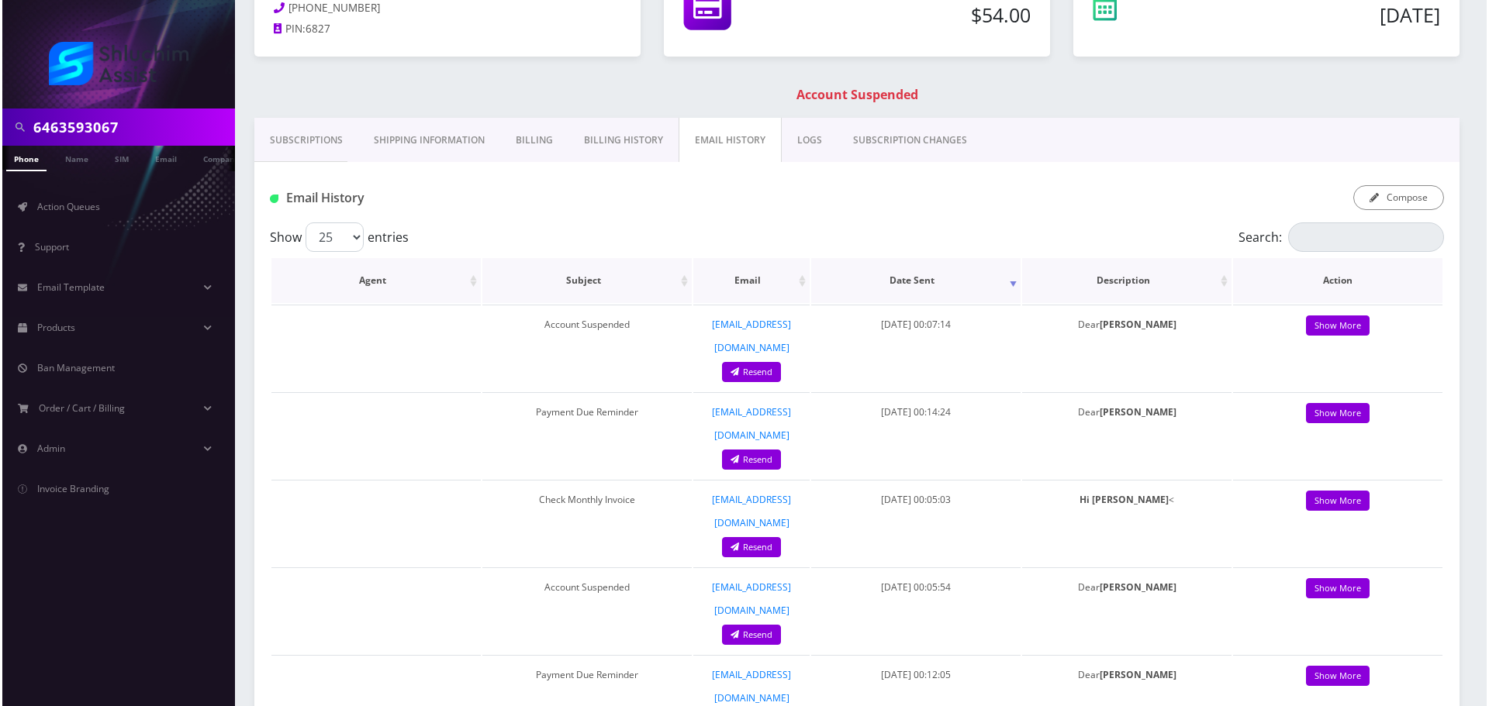
scroll to position [155, 0]
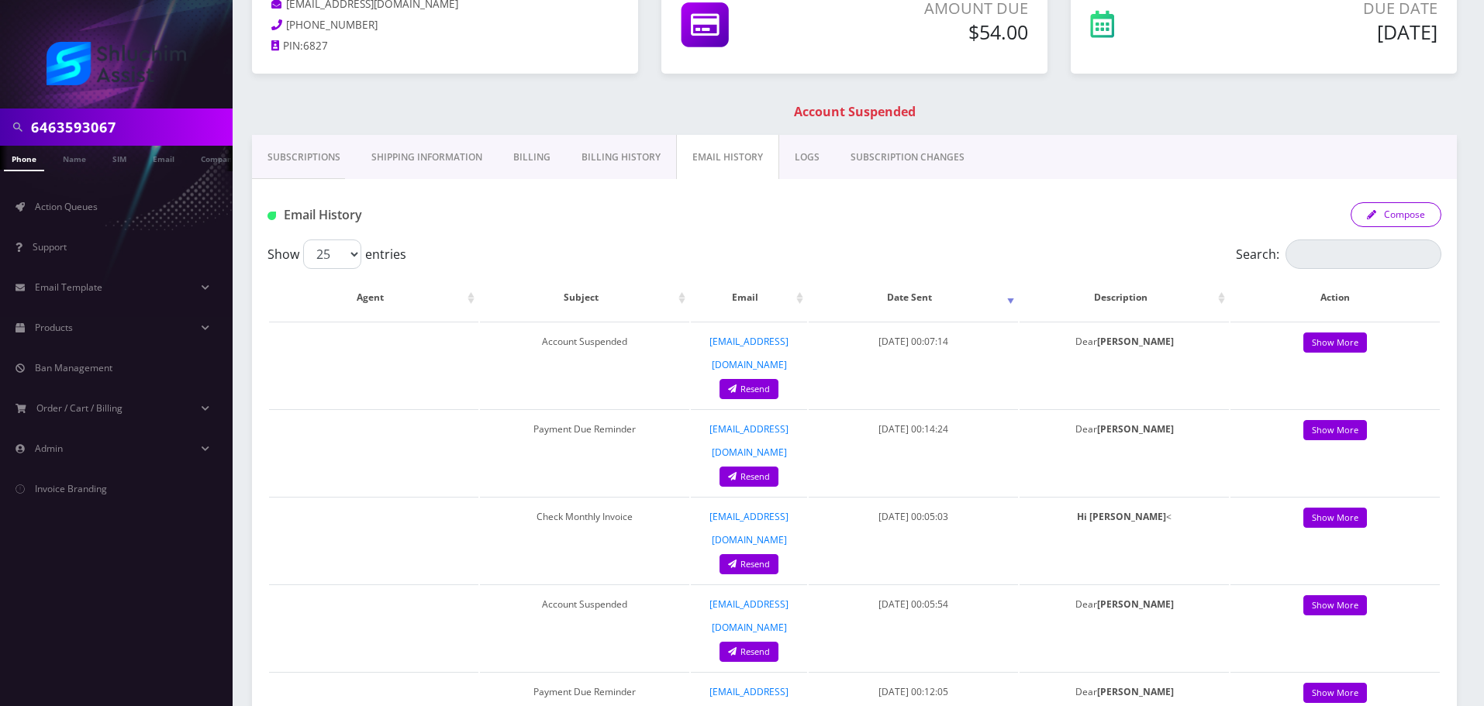
click at [1398, 218] on button "Compose" at bounding box center [1396, 214] width 91 height 25
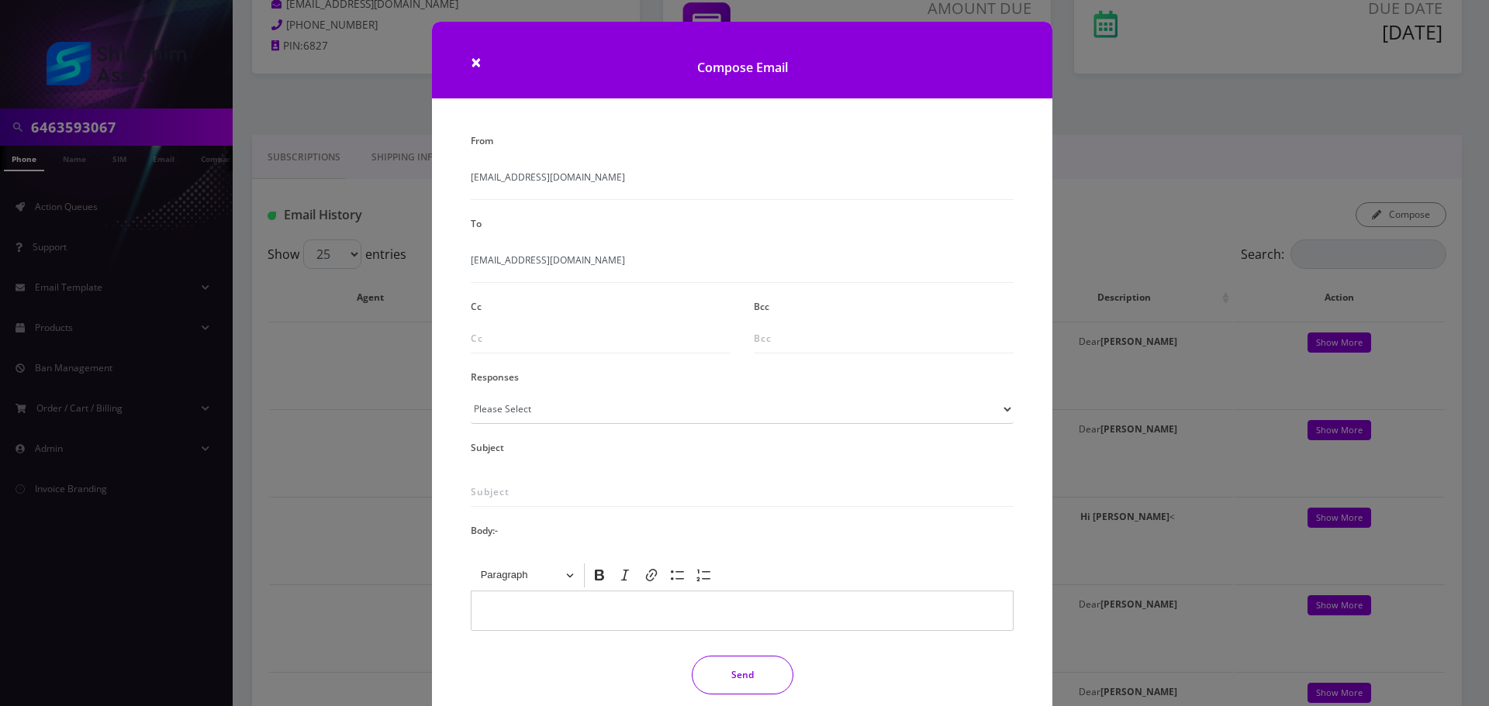
click at [598, 426] on div "From info@shluchimassist.com To Davidbulman40@gmail.com Cc Bcc Responses Please…" at bounding box center [742, 418] width 566 height 578
click at [595, 416] on select "Please Select TMobile port Unable to activate CH Pickup Past Due Pick up follow…" at bounding box center [742, 409] width 543 height 29
select select "29"
click at [471, 395] on select "Please Select TMobile port Unable to activate CH Pickup Past Due Pick up follow…" at bounding box center [742, 409] width 543 height 29
type input "Subject: URGENT Action Required: Past Due Payment for Shluchim Assist"
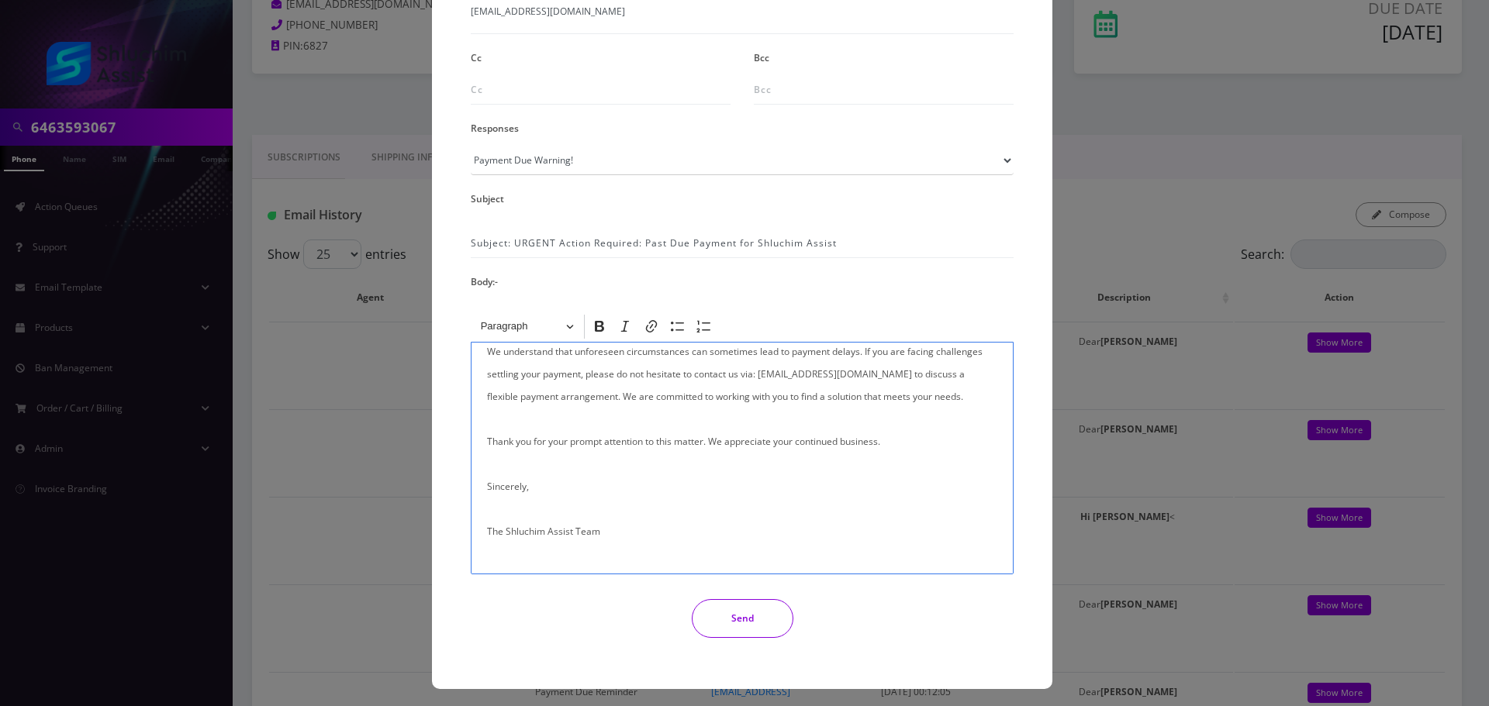
scroll to position [254, 0]
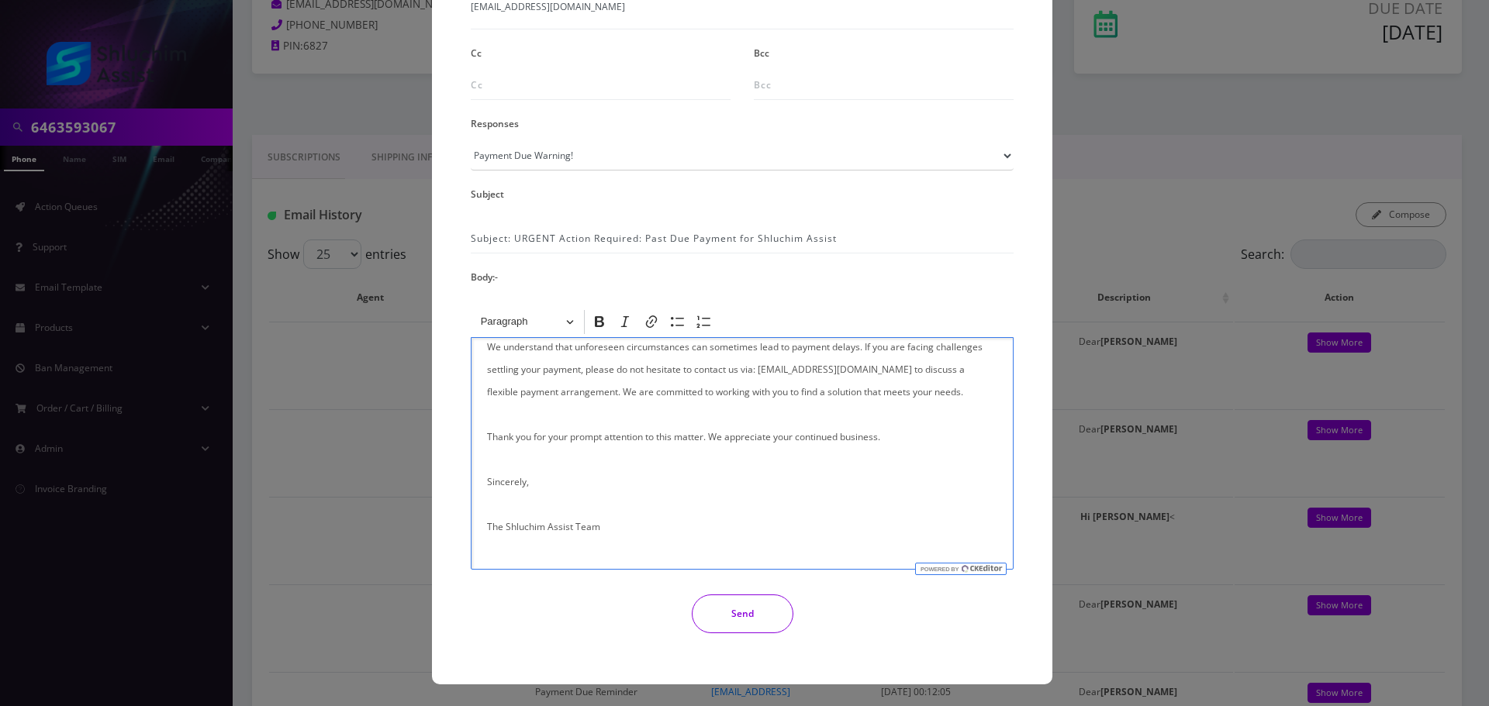
click at [757, 629] on button "Send" at bounding box center [743, 614] width 102 height 39
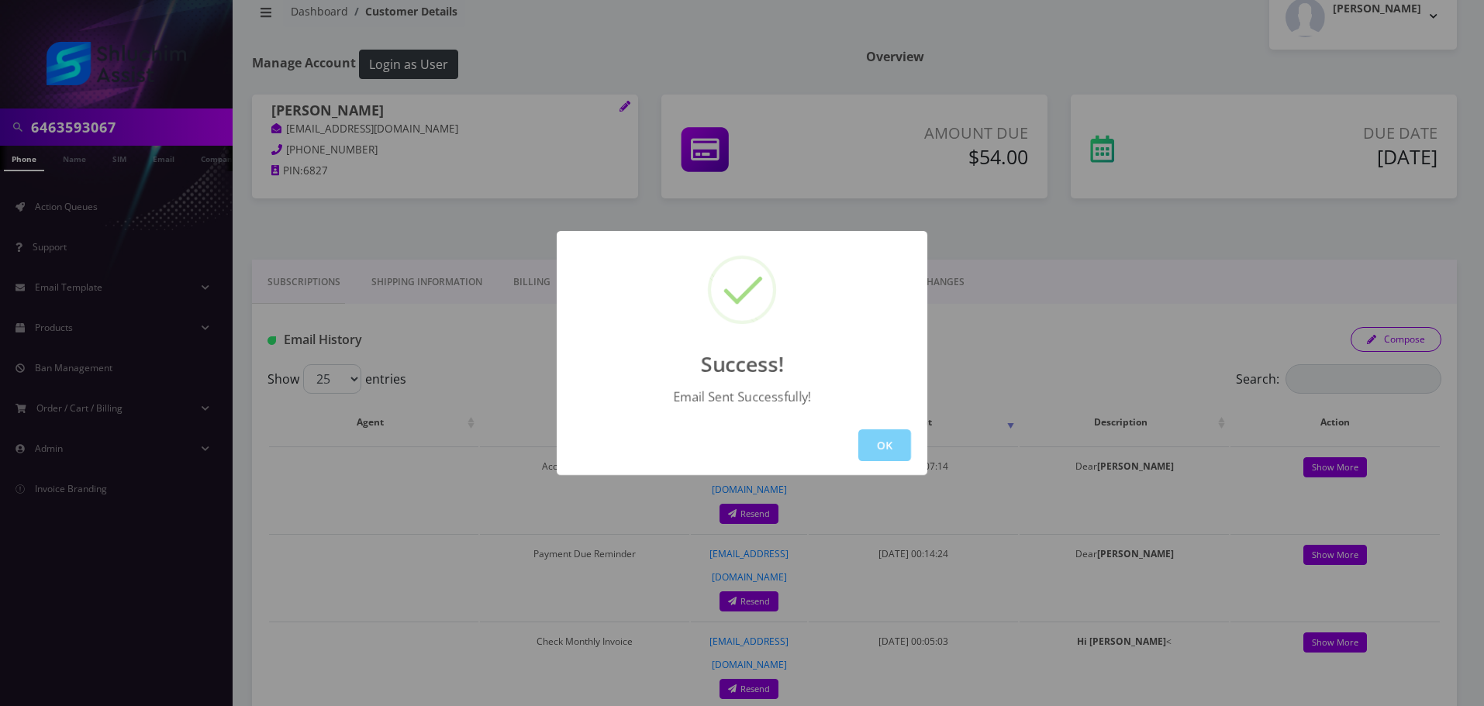
scroll to position [0, 0]
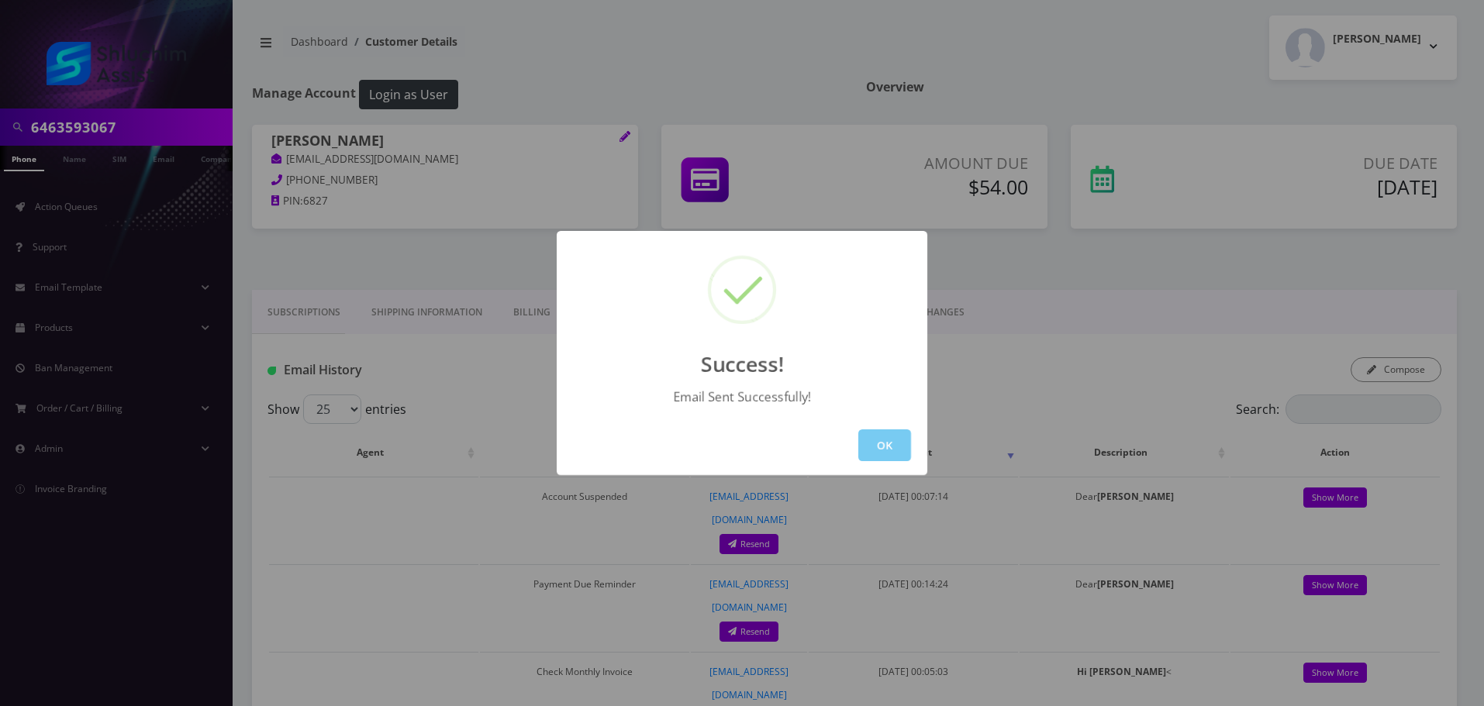
click at [865, 437] on button "OK" at bounding box center [884, 446] width 53 height 32
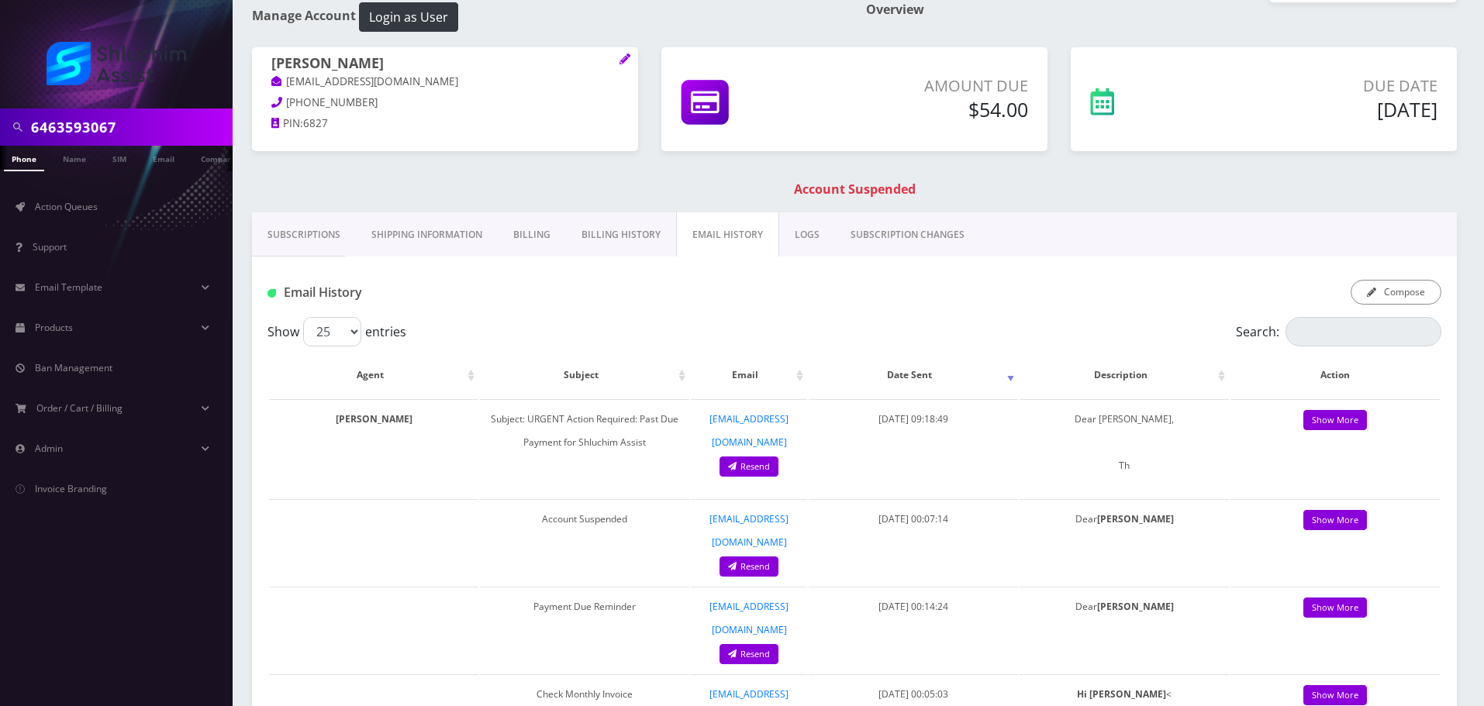
click at [601, 241] on link "Billing History" at bounding box center [621, 234] width 110 height 45
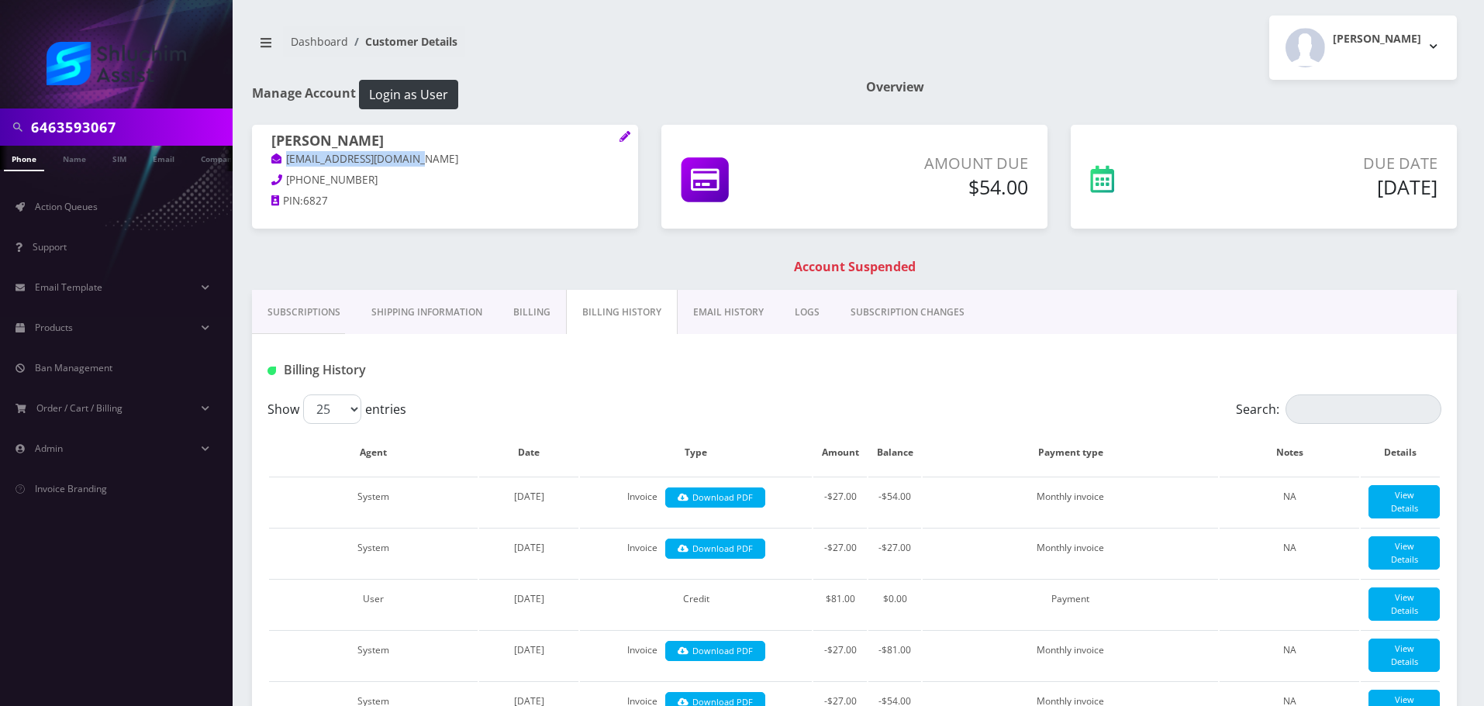
drag, startPoint x: 440, startPoint y: 156, endPoint x: 268, endPoint y: 157, distance: 171.4
click at [268, 157] on div "David Bulman Davidbulman40@gmail.com 934-223-9280 PIN: 6827" at bounding box center [445, 173] width 386 height 97
copy link "Davidbulman40@gmail.com"
click at [143, 122] on input "6463593067" at bounding box center [130, 126] width 198 height 29
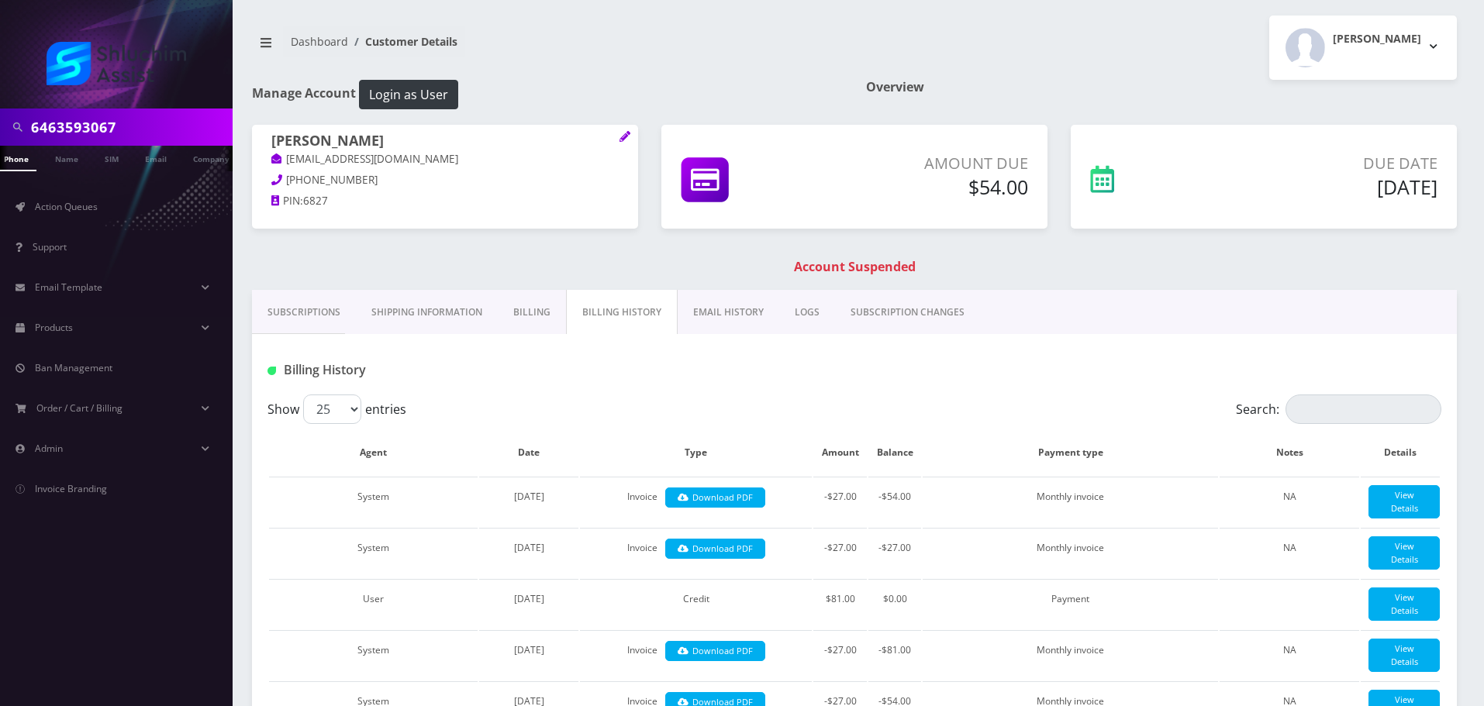
click at [143, 122] on input "6463593067" at bounding box center [130, 126] width 198 height 29
paste input "718-306-2272"
type input "718-306-2272"
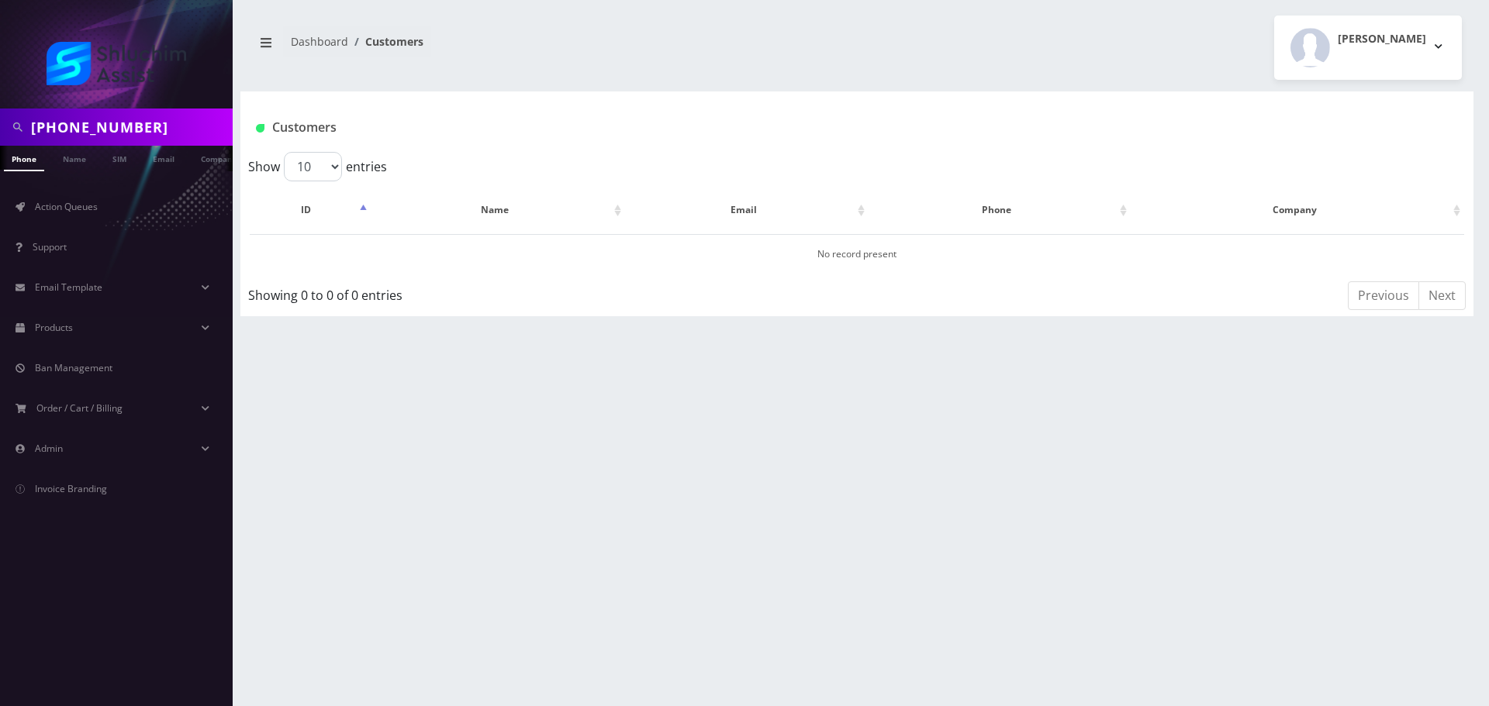
click at [111, 121] on input "[PHONE_NUMBER]" at bounding box center [130, 126] width 198 height 29
type input "7183062272"
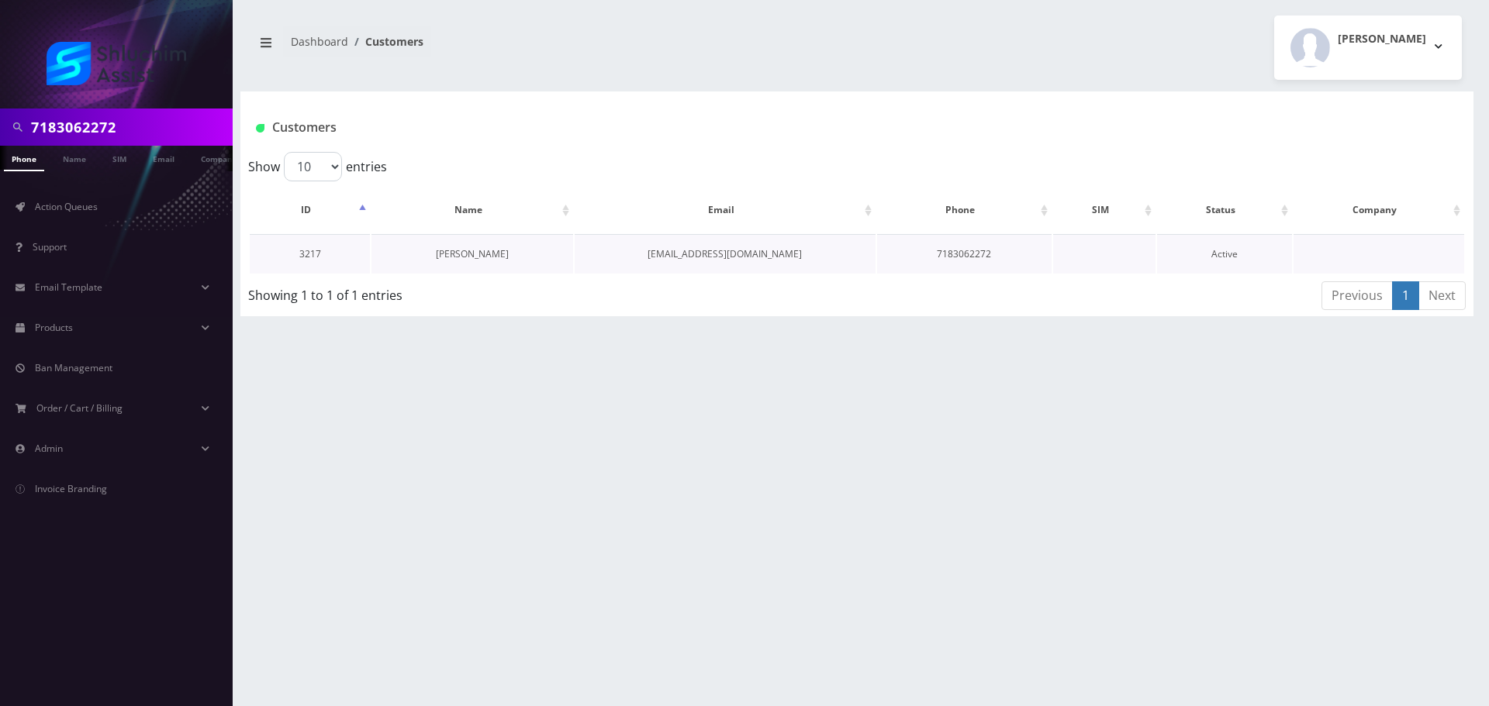
click at [471, 251] on link "[PERSON_NAME]" at bounding box center [472, 253] width 73 height 13
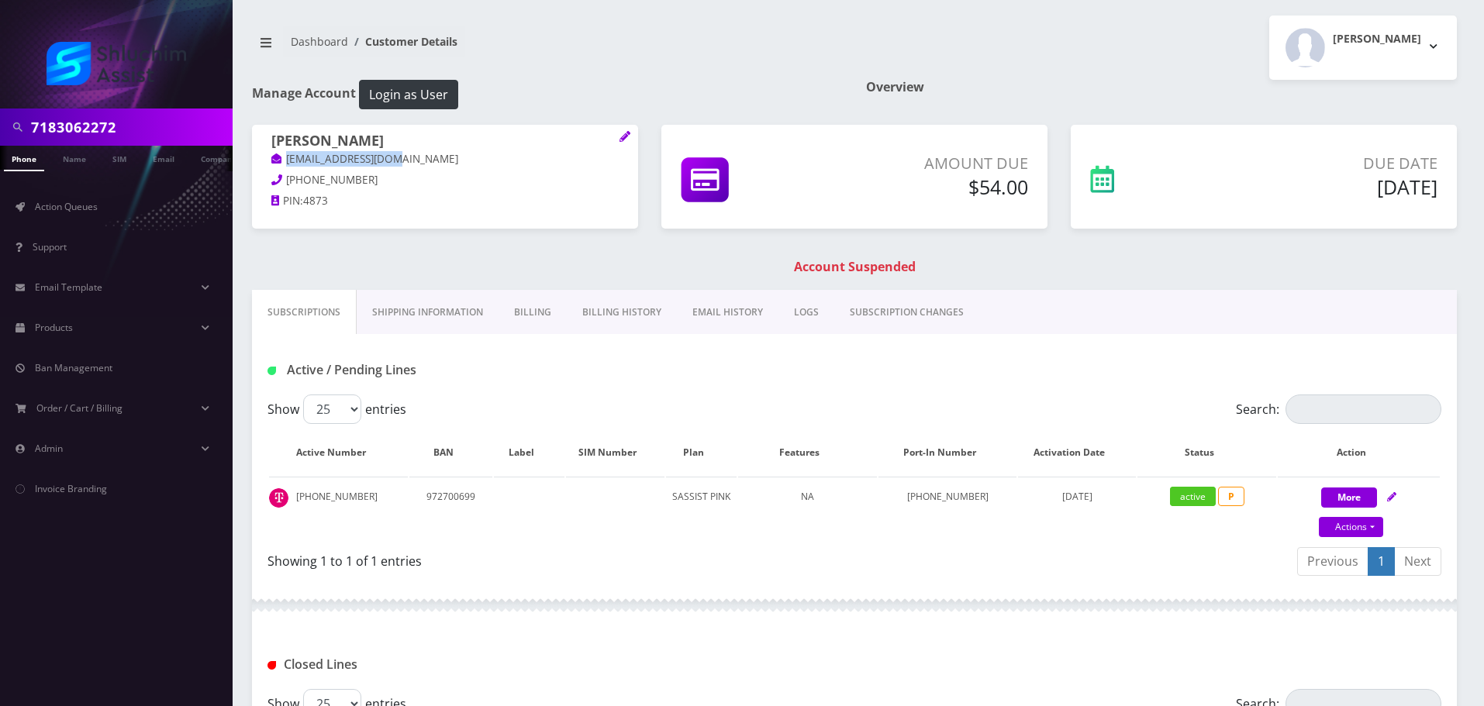
drag, startPoint x: 416, startPoint y: 161, endPoint x: 273, endPoint y: 161, distance: 142.7
click at [273, 161] on p "dbulman13@gmail.com" at bounding box center [444, 159] width 347 height 17
copy link "dbulman13@gmail.com"
click at [620, 295] on link "Billing History" at bounding box center [622, 312] width 110 height 45
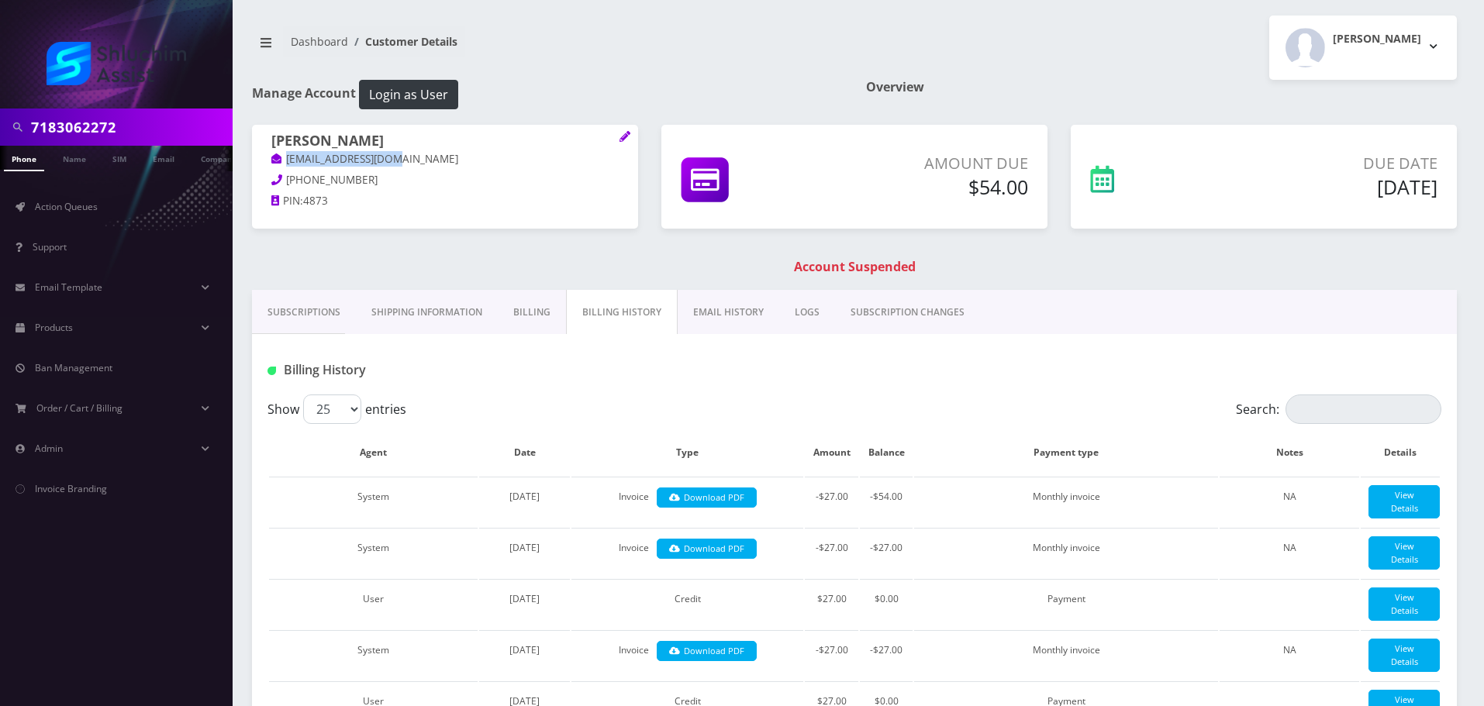
click at [708, 302] on link "EMAIL HISTORY" at bounding box center [729, 312] width 102 height 45
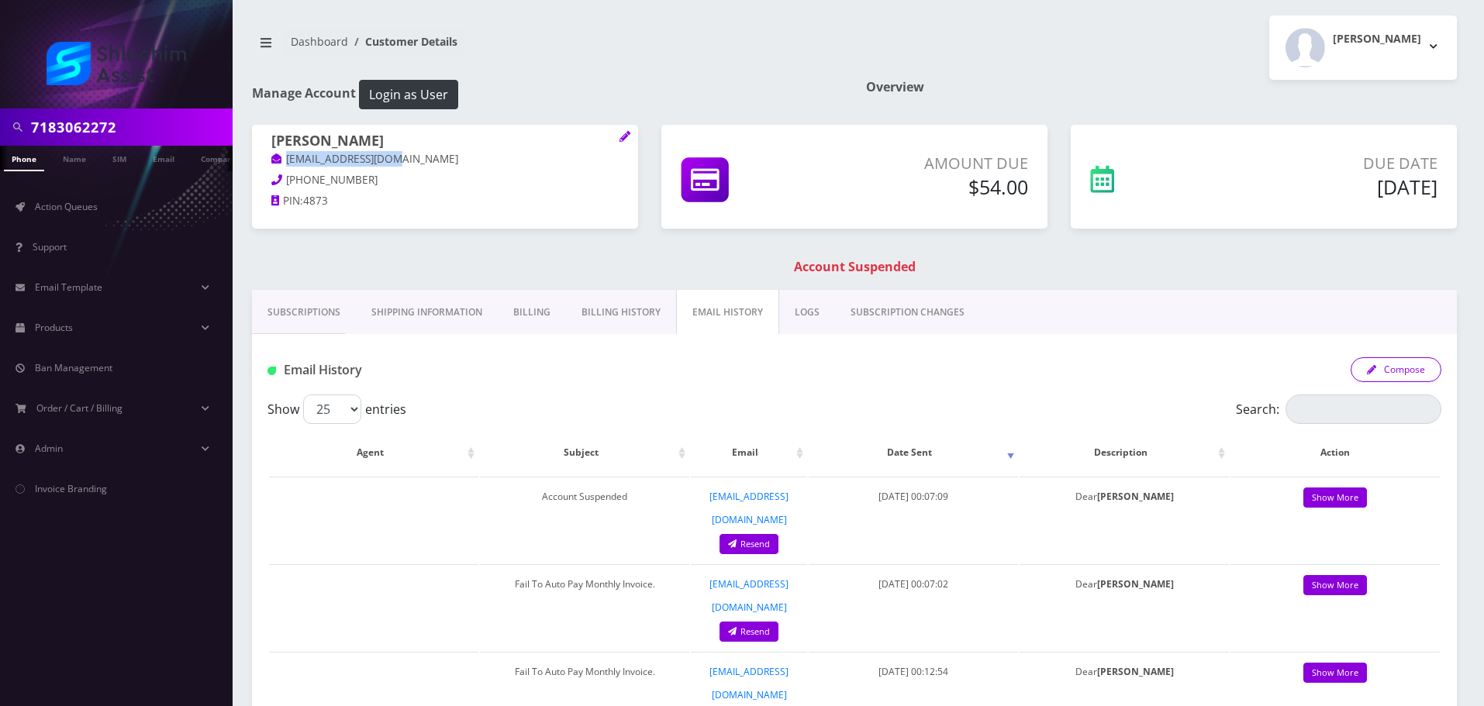
click at [1417, 377] on button "Compose" at bounding box center [1396, 369] width 91 height 25
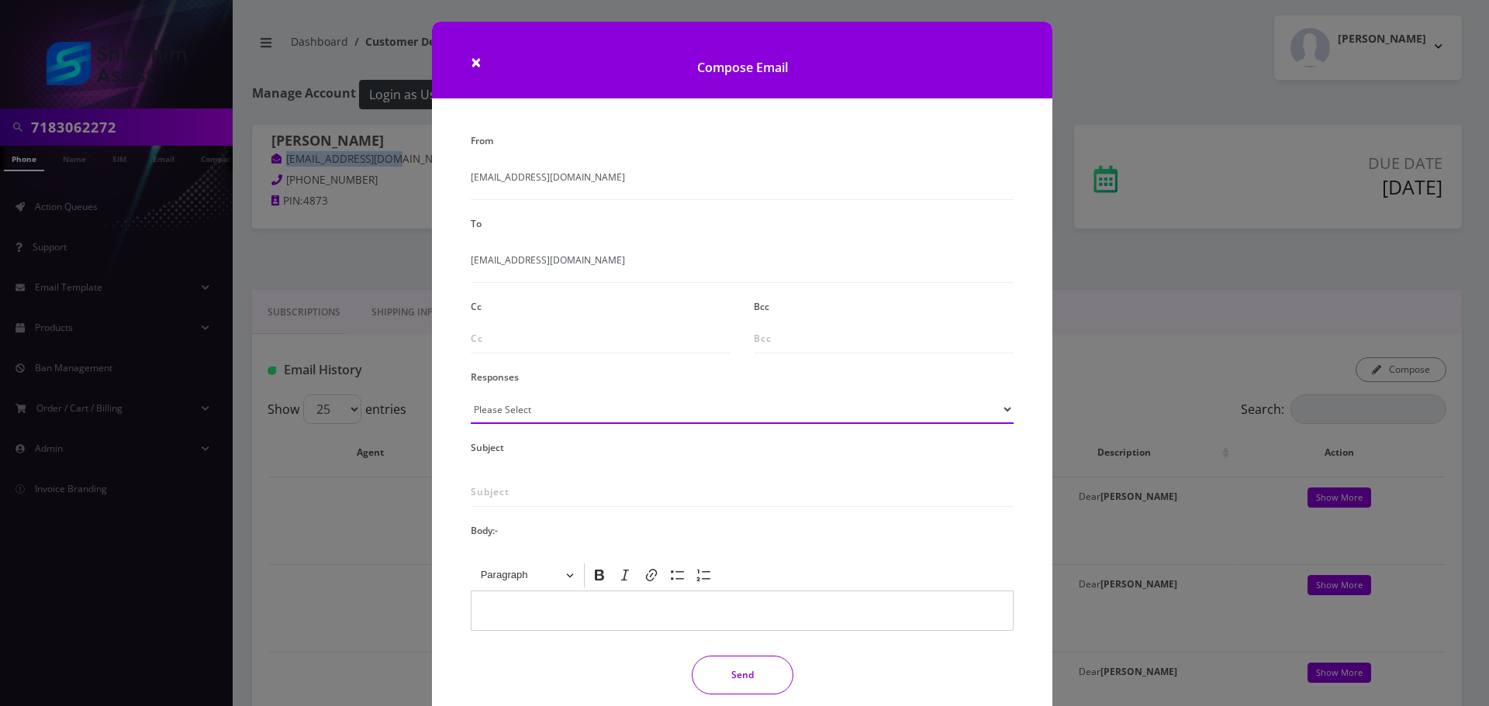
click at [597, 409] on select "Please Select TMobile port Unable to activate CH Pickup Past Due Pick up follow…" at bounding box center [742, 409] width 543 height 29
select select "29"
click at [471, 395] on select "Please Select TMobile port Unable to activate CH Pickup Past Due Pick up follow…" at bounding box center [742, 409] width 543 height 29
type input "Subject: URGENT Action Required: Past Due Payment for Shluchim Assist"
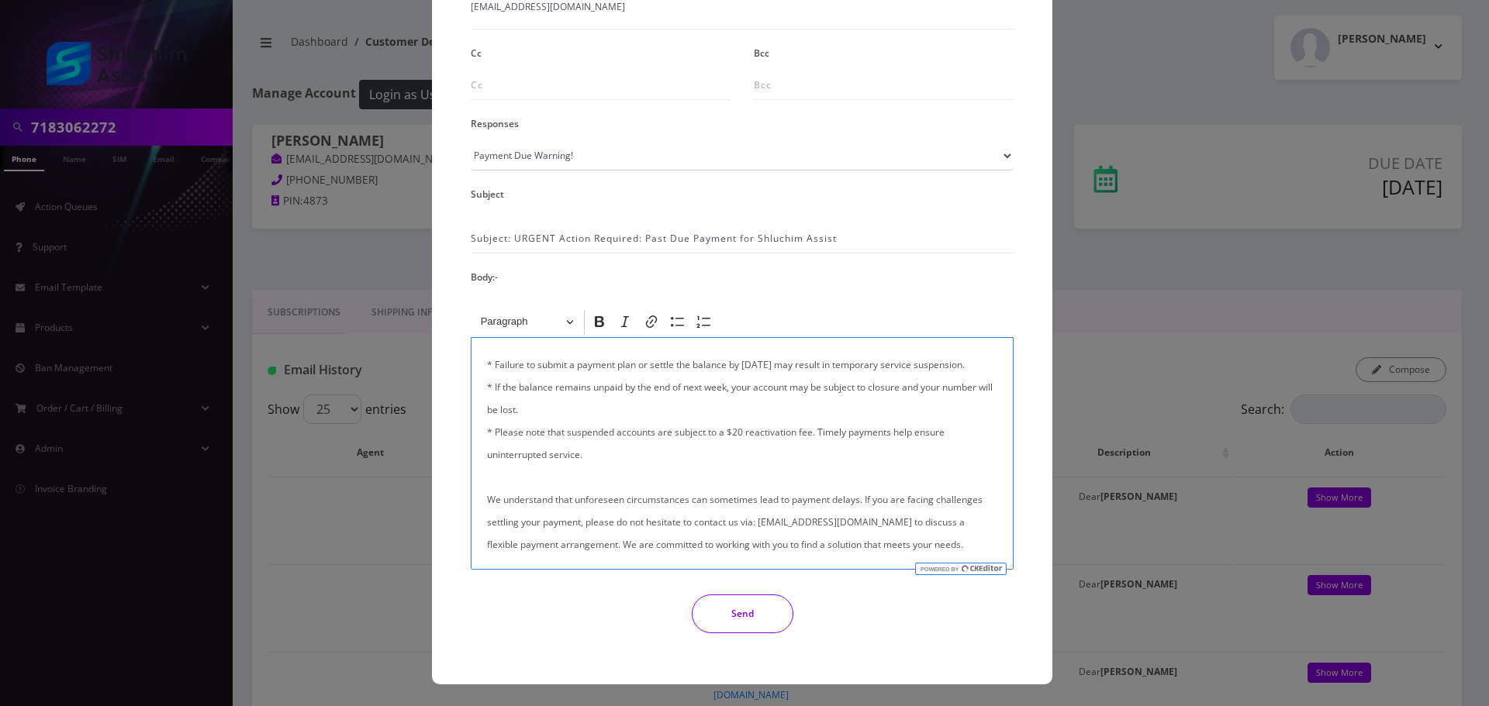
scroll to position [370, 0]
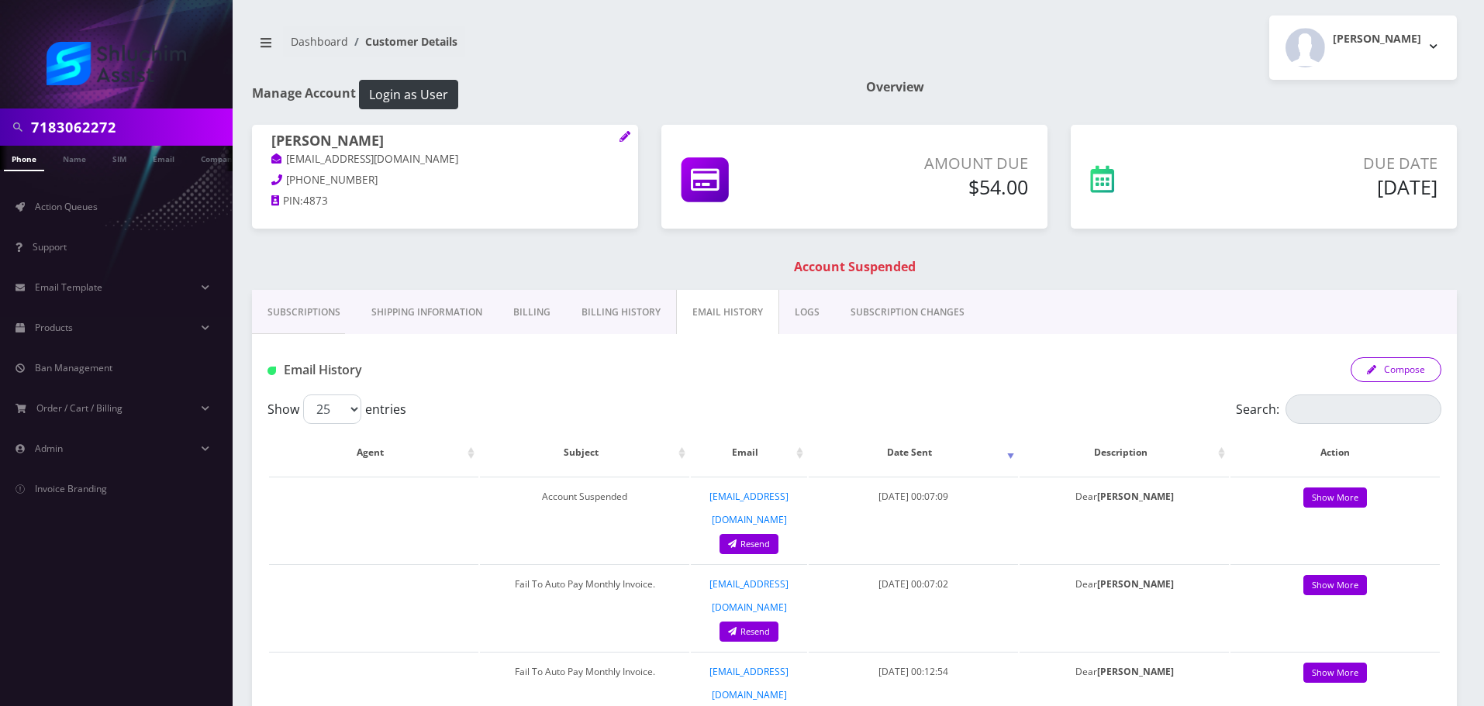
click at [1409, 369] on button "Compose" at bounding box center [1396, 369] width 91 height 25
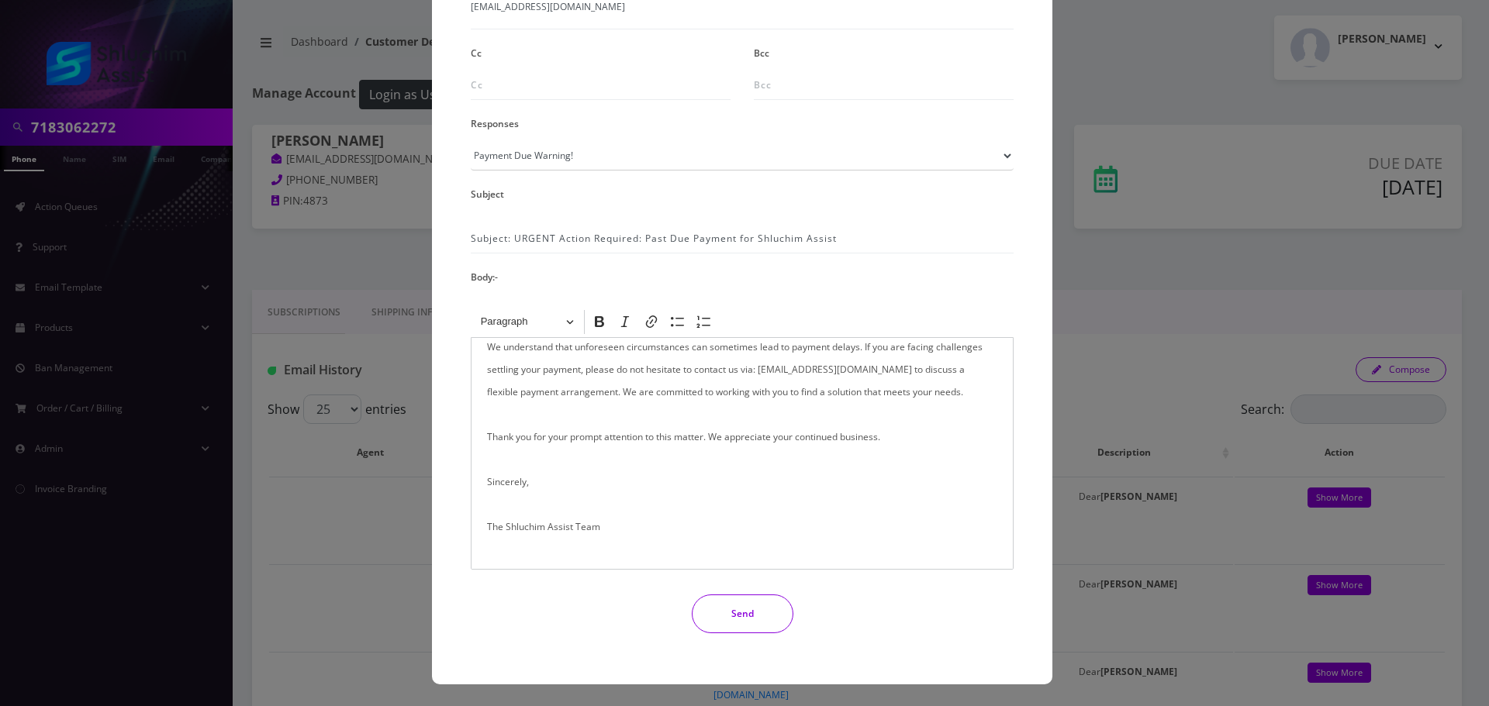
scroll to position [0, 0]
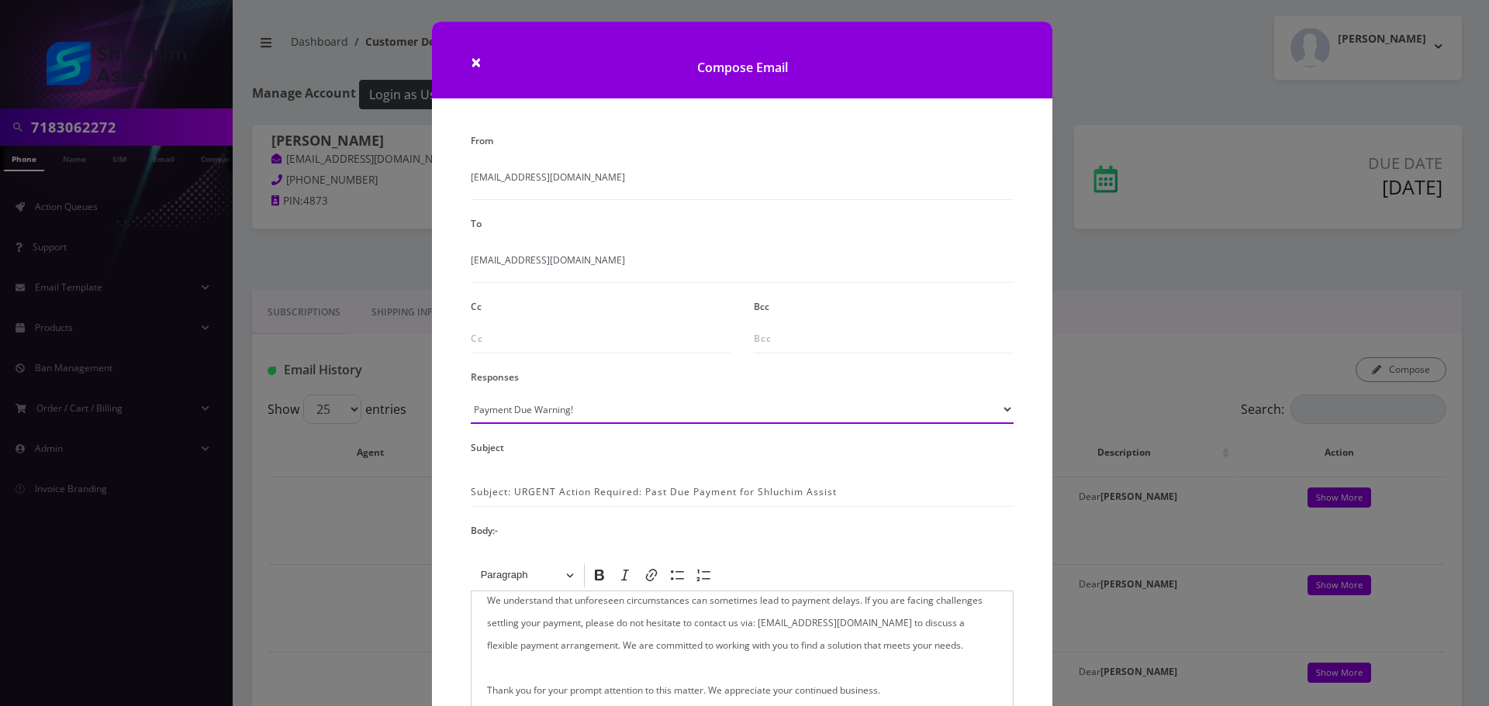
click at [630, 418] on select "Please Select TMobile port Unable to activate CH Pickup Past Due Pick up follow…" at bounding box center [742, 409] width 543 height 29
click at [471, 395] on select "Please Select TMobile port Unable to activate CH Pickup Past Due Pick up follow…" at bounding box center [742, 409] width 543 height 29
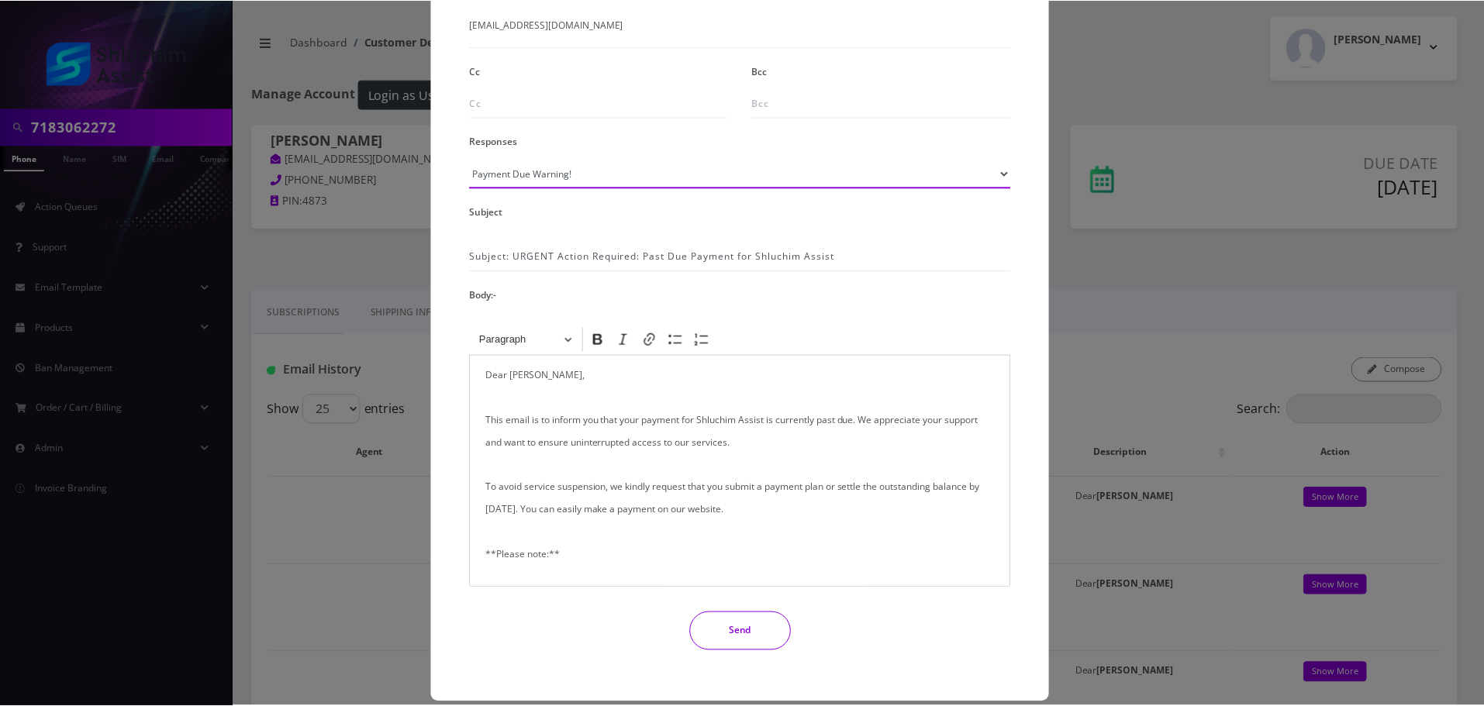
scroll to position [254, 0]
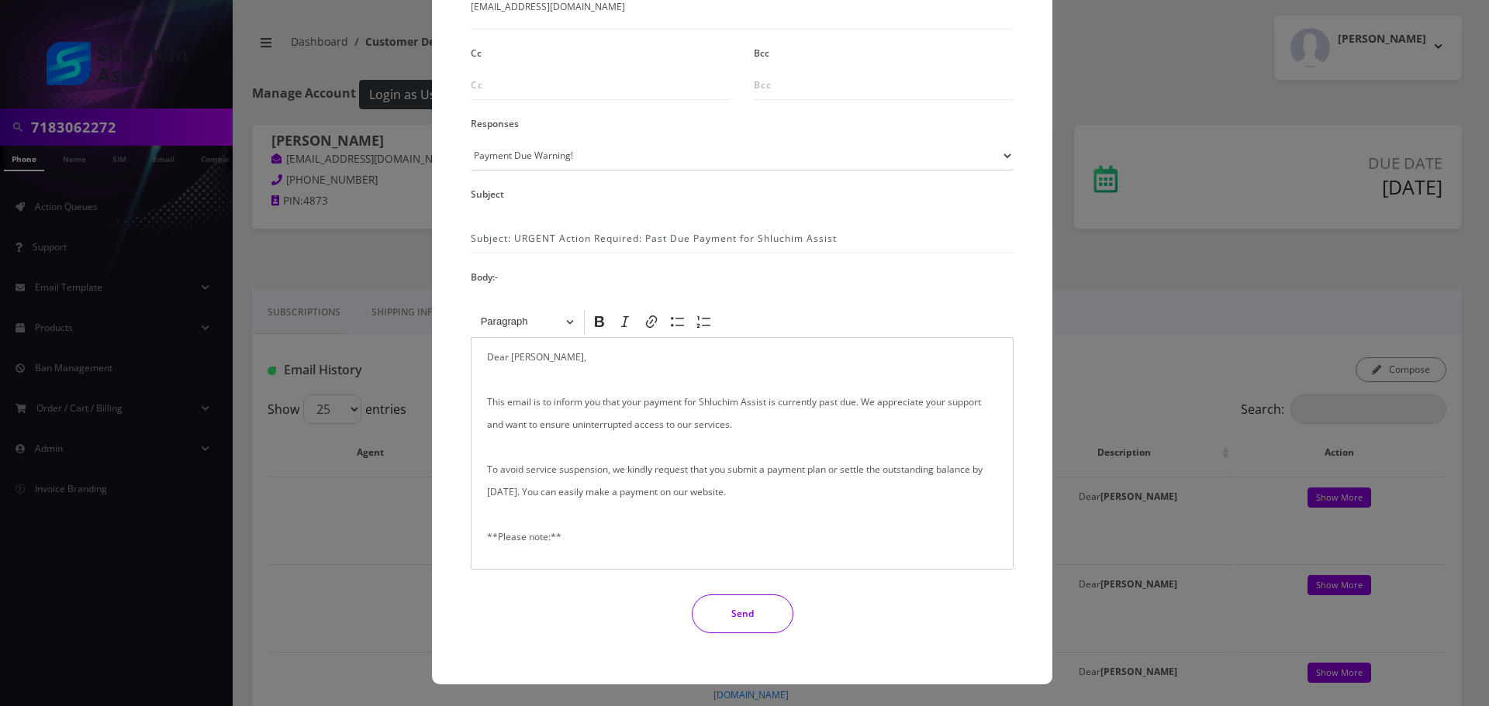
click at [722, 615] on button "Send" at bounding box center [743, 614] width 102 height 39
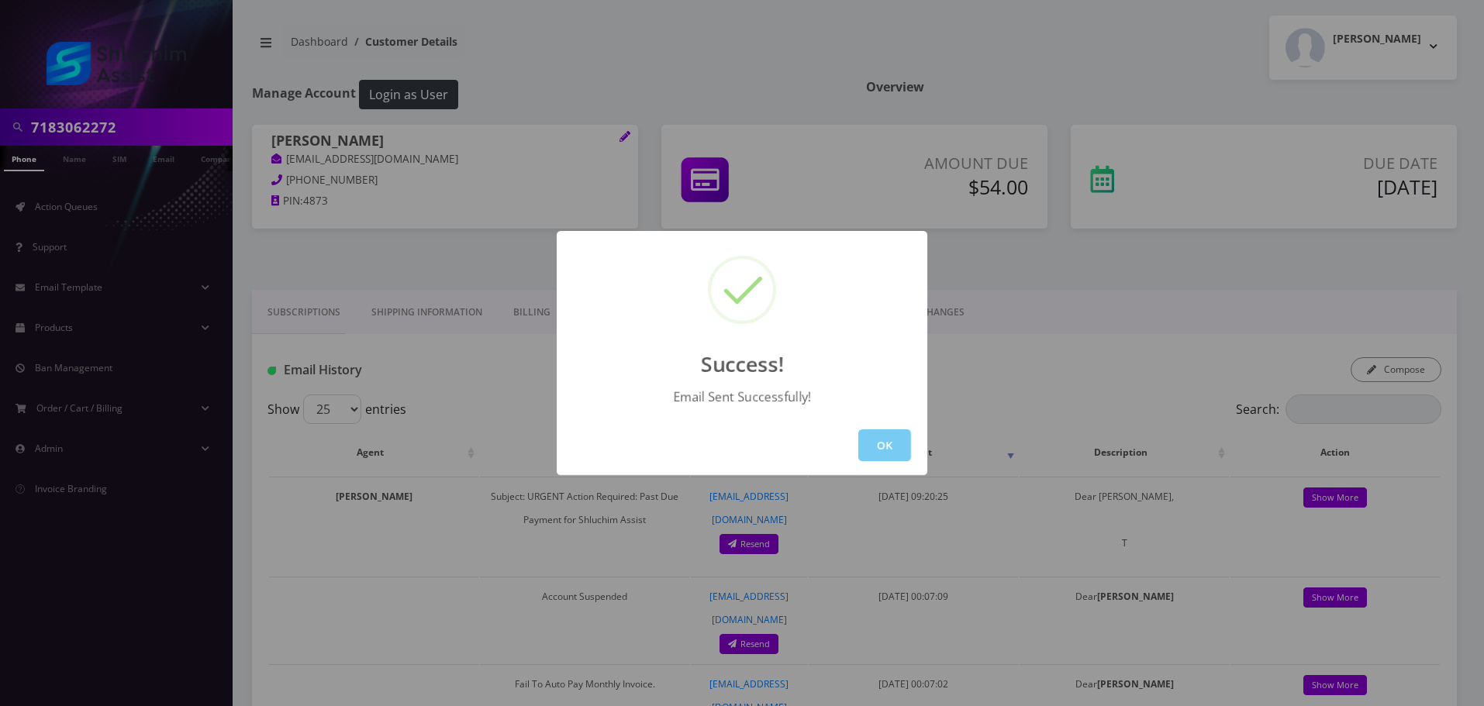
click at [883, 447] on button "OK" at bounding box center [884, 446] width 53 height 32
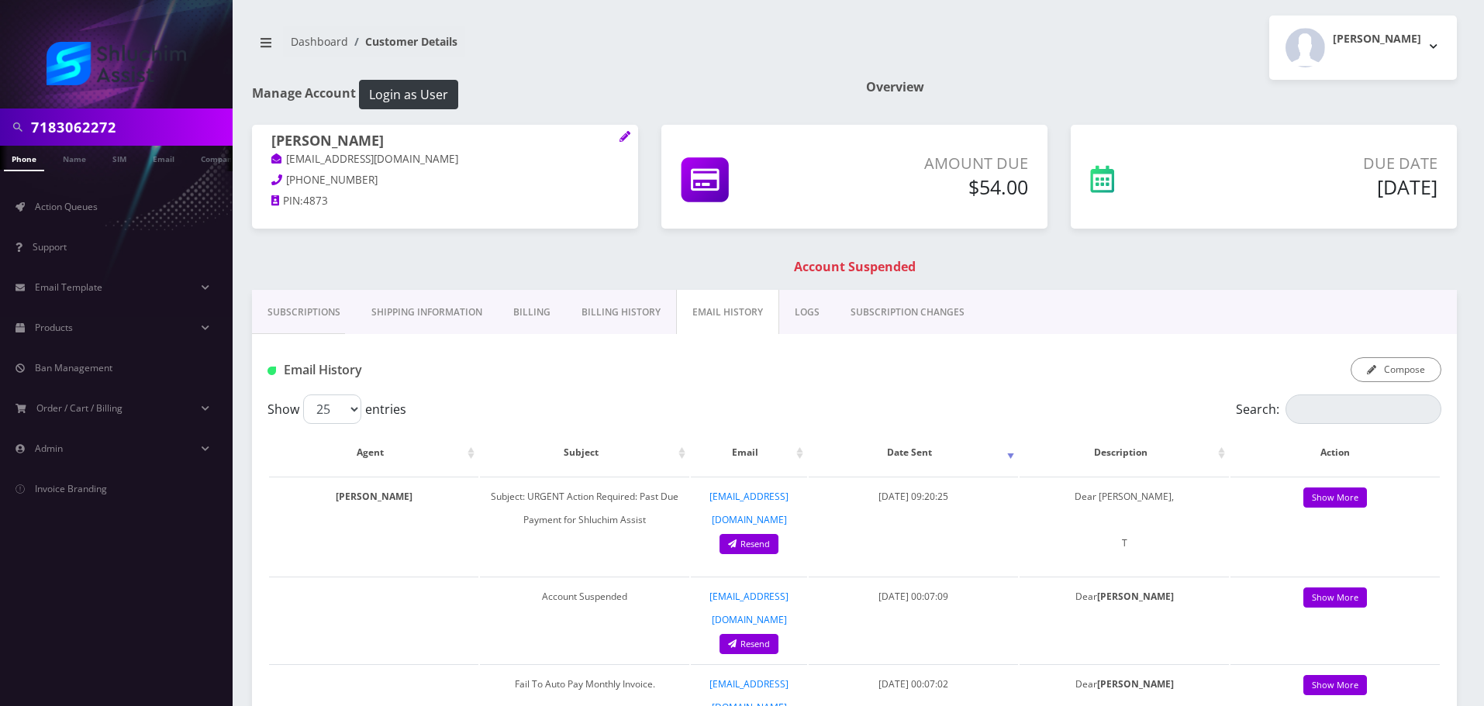
click at [139, 140] on input "7183062272" at bounding box center [130, 126] width 198 height 29
paste input "-755-2613"
click at [98, 131] on input "[PHONE_NUMBER]" at bounding box center [130, 126] width 198 height 29
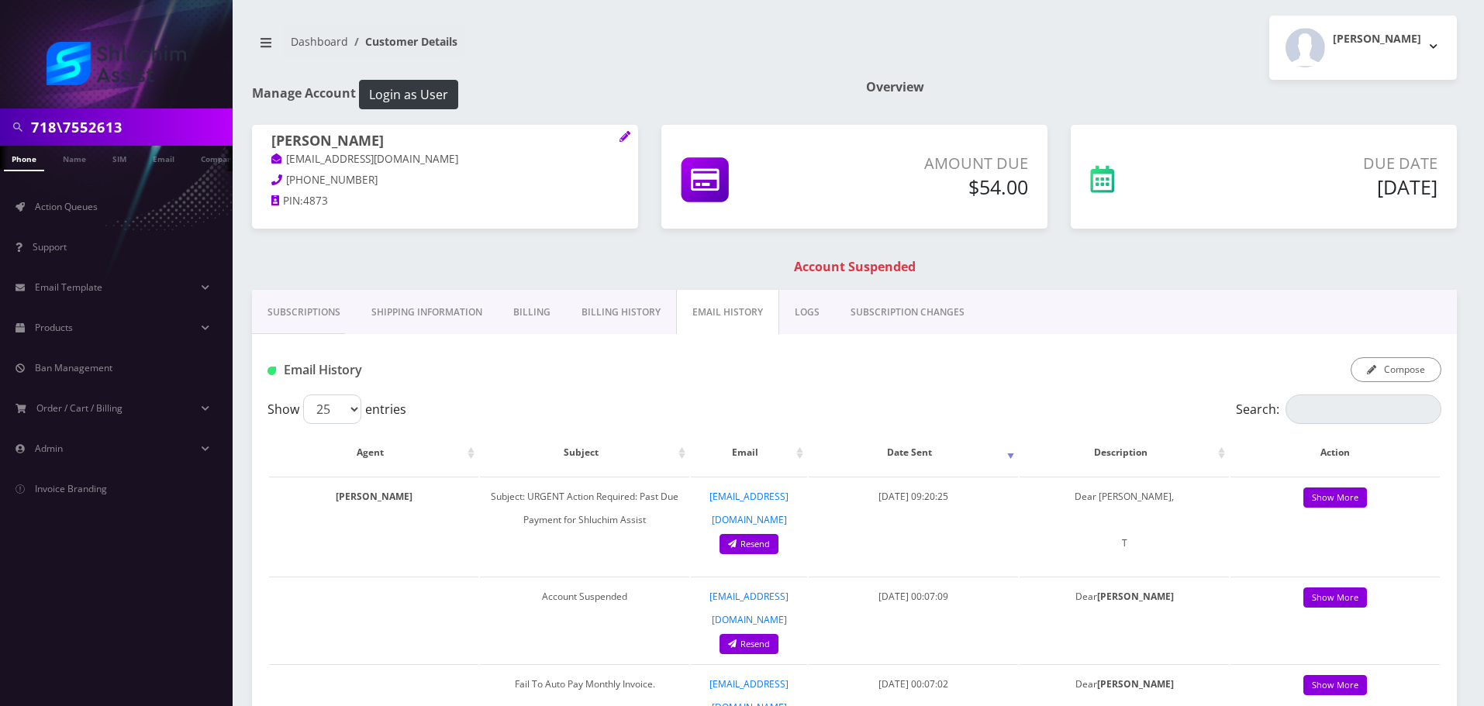
type input "718\7552613"
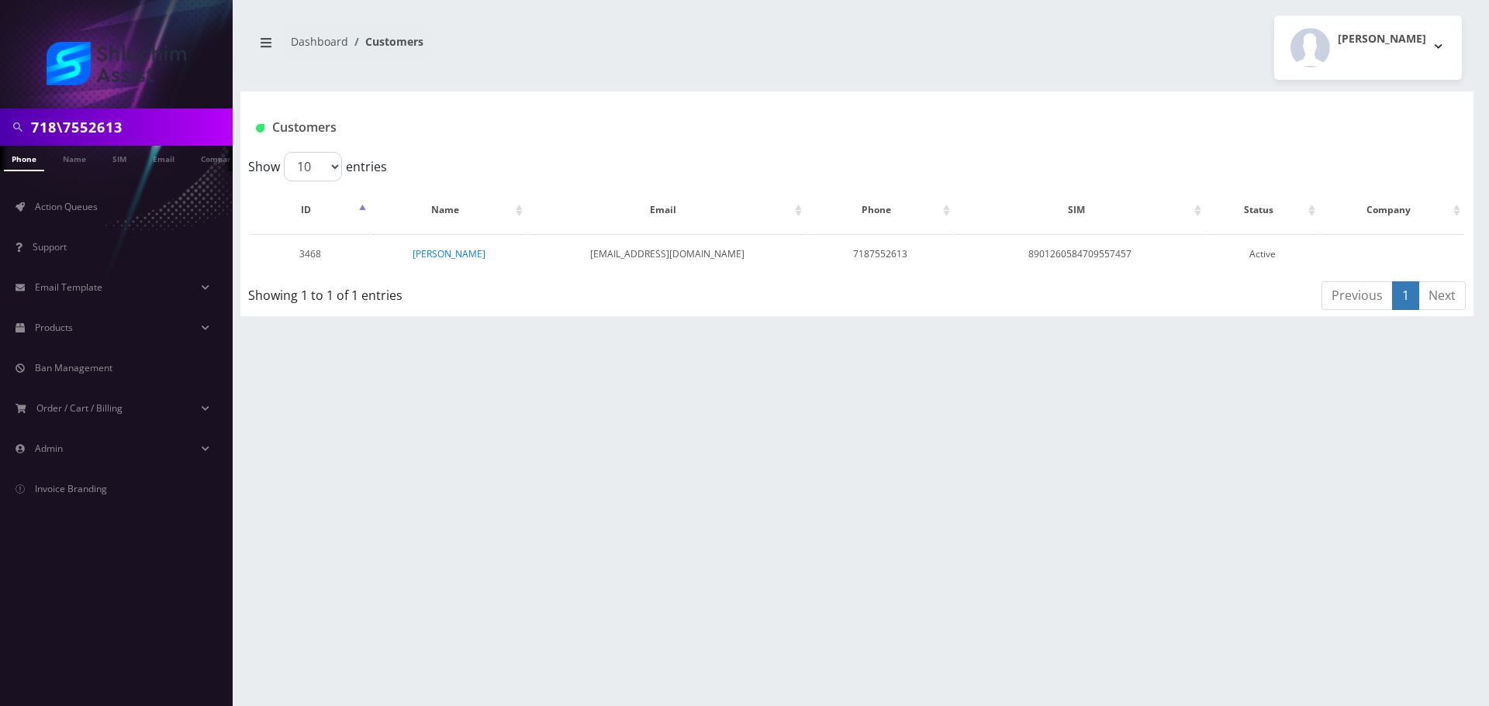
click at [67, 119] on input "718\7552613" at bounding box center [130, 126] width 198 height 29
type input "7187552613"
click at [454, 255] on link "[PERSON_NAME]" at bounding box center [449, 253] width 73 height 13
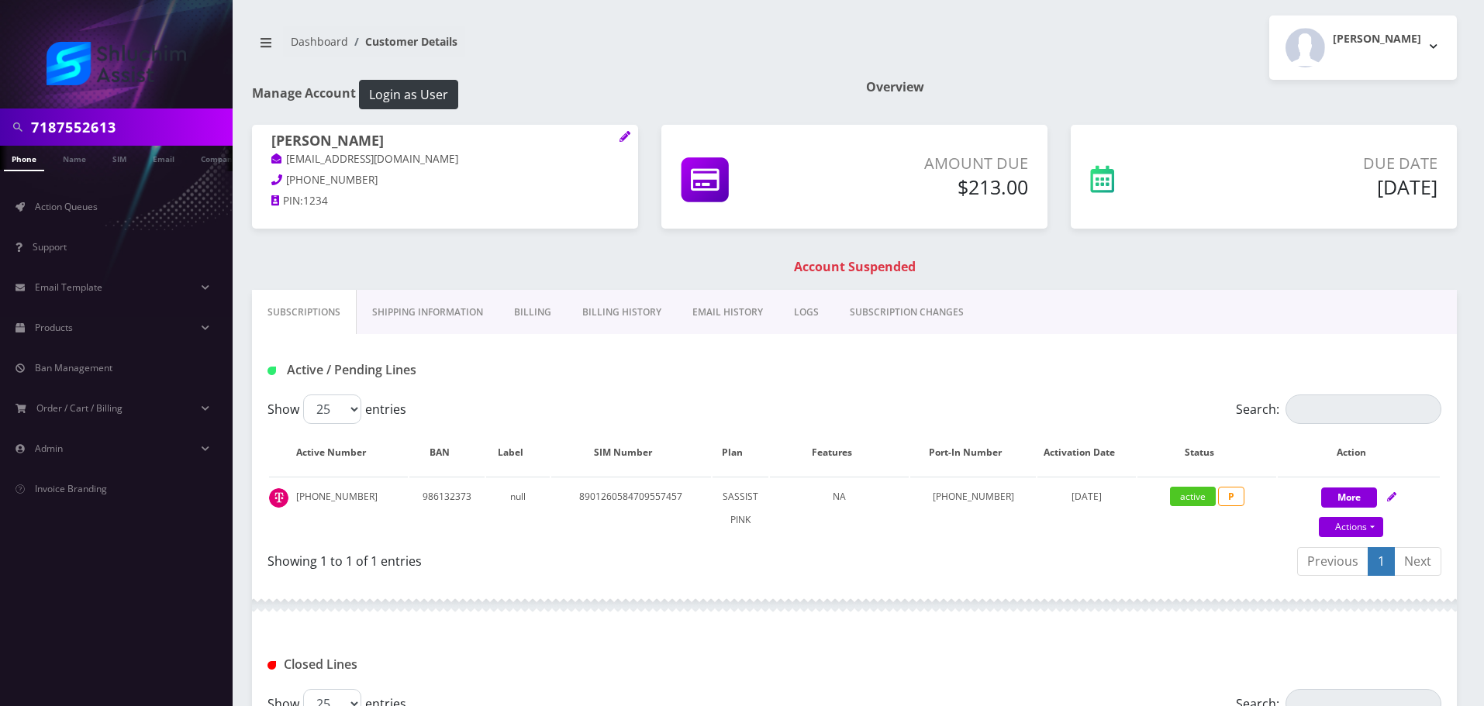
click at [754, 312] on link "EMAIL HISTORY" at bounding box center [728, 312] width 102 height 45
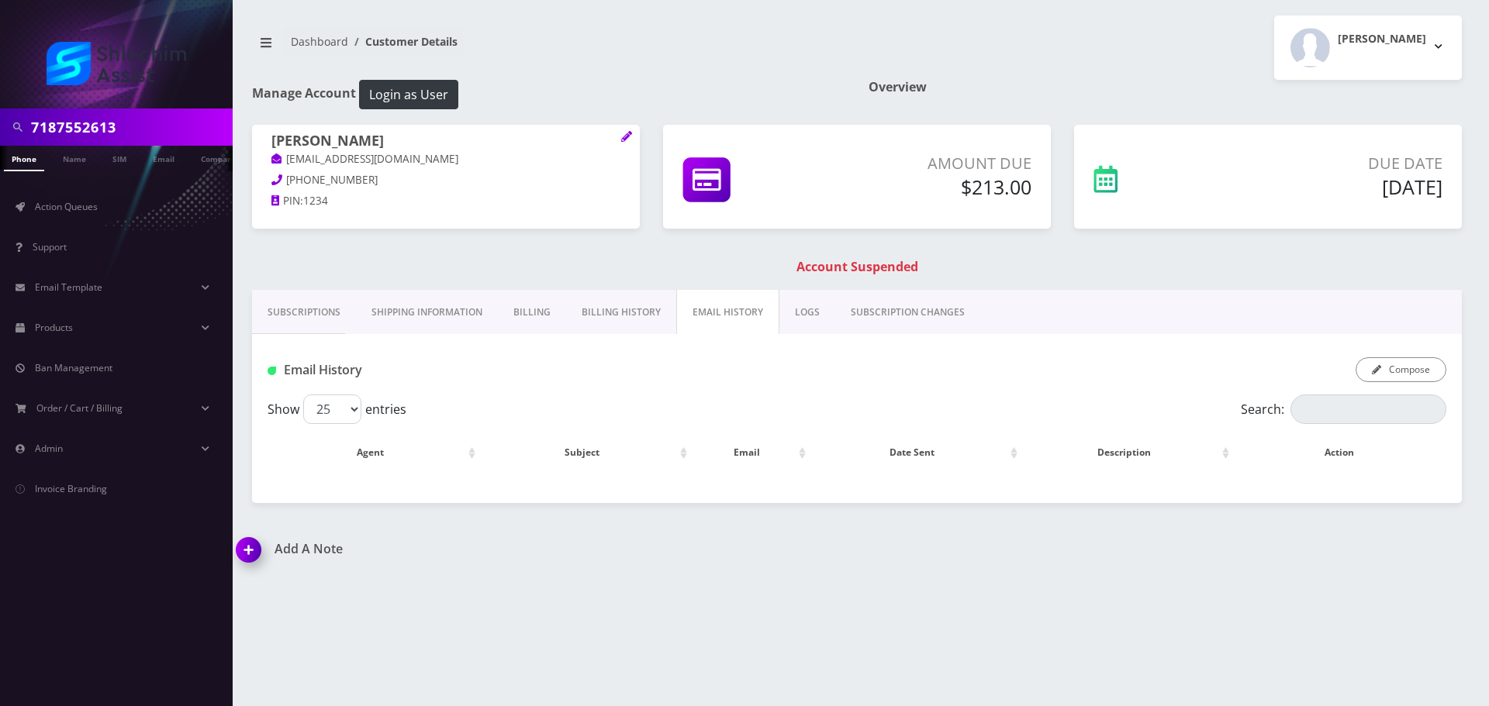
click at [707, 311] on link "EMAIL HISTORY" at bounding box center [727, 312] width 103 height 45
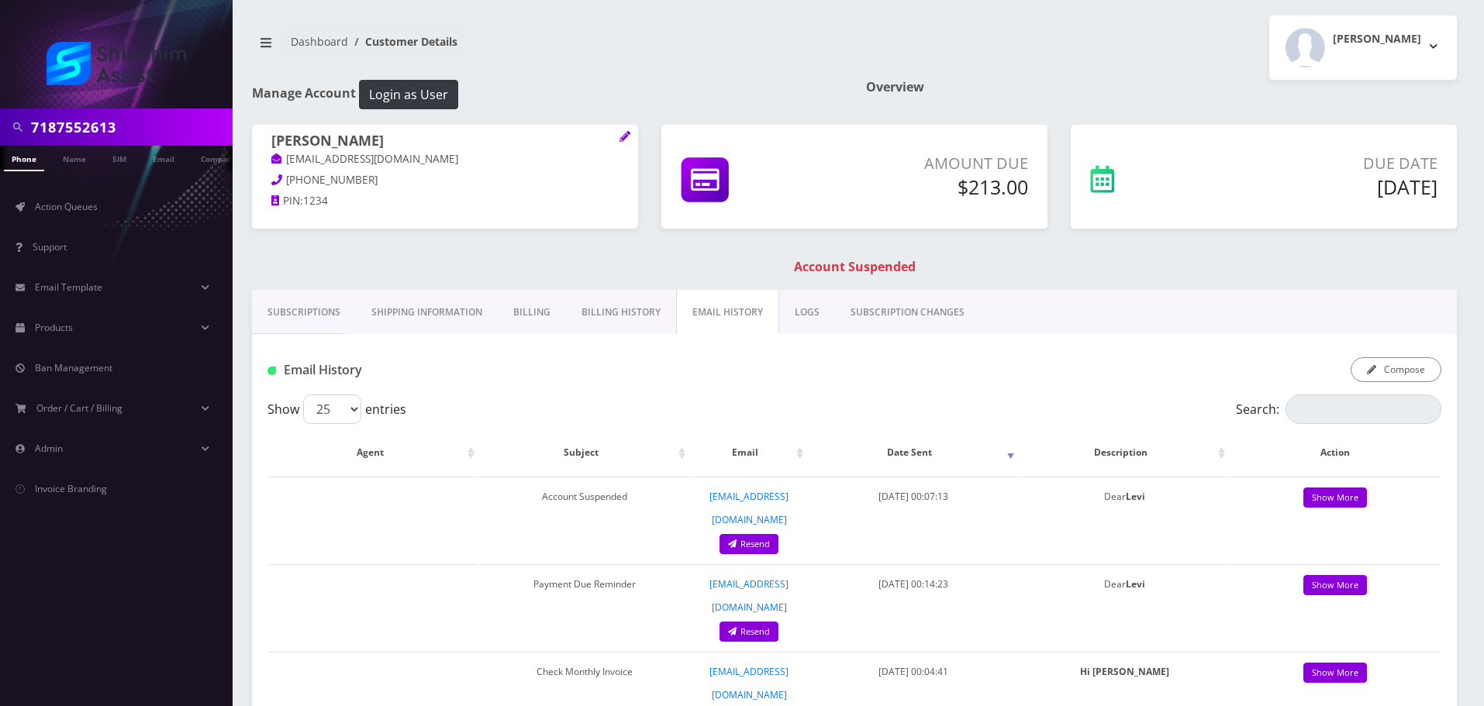
click at [633, 313] on link "Billing History" at bounding box center [621, 312] width 110 height 45
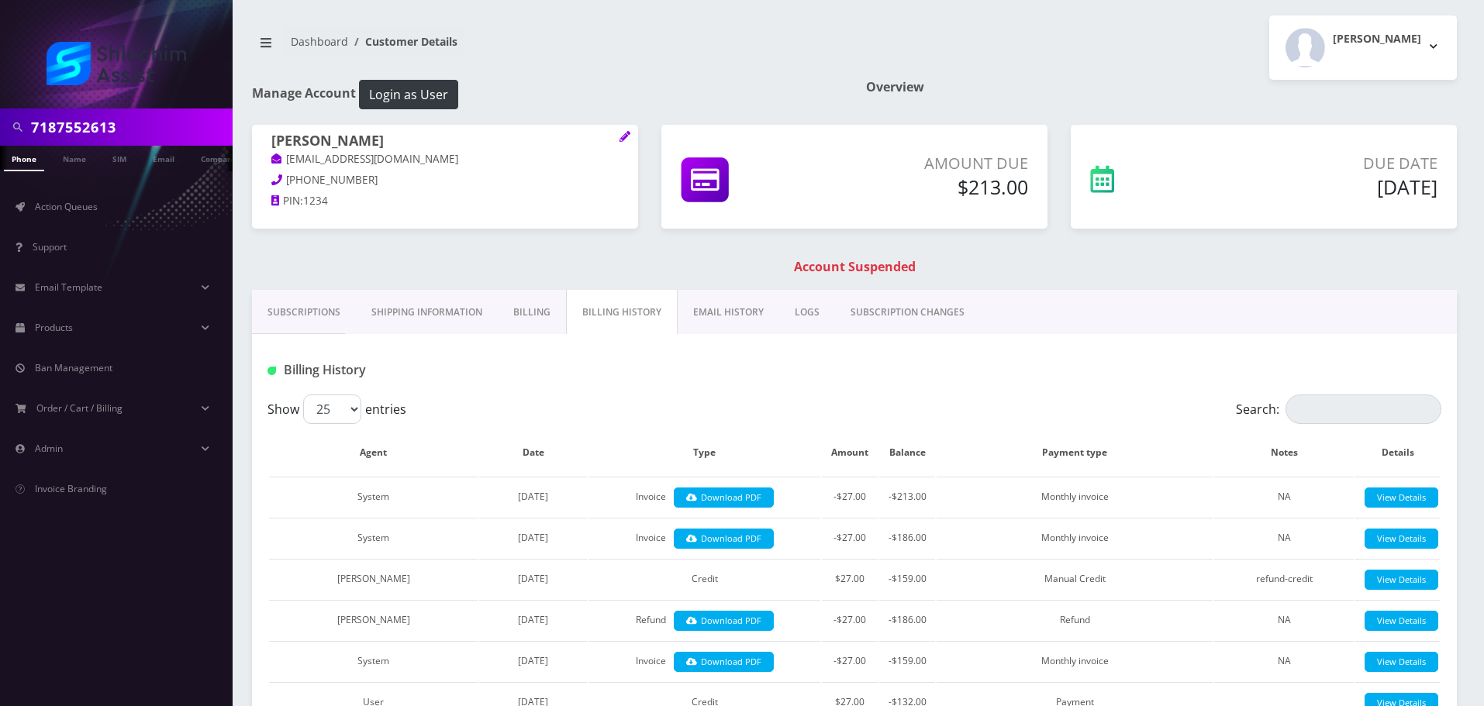
click at [434, 323] on link "Shipping Information" at bounding box center [427, 312] width 142 height 45
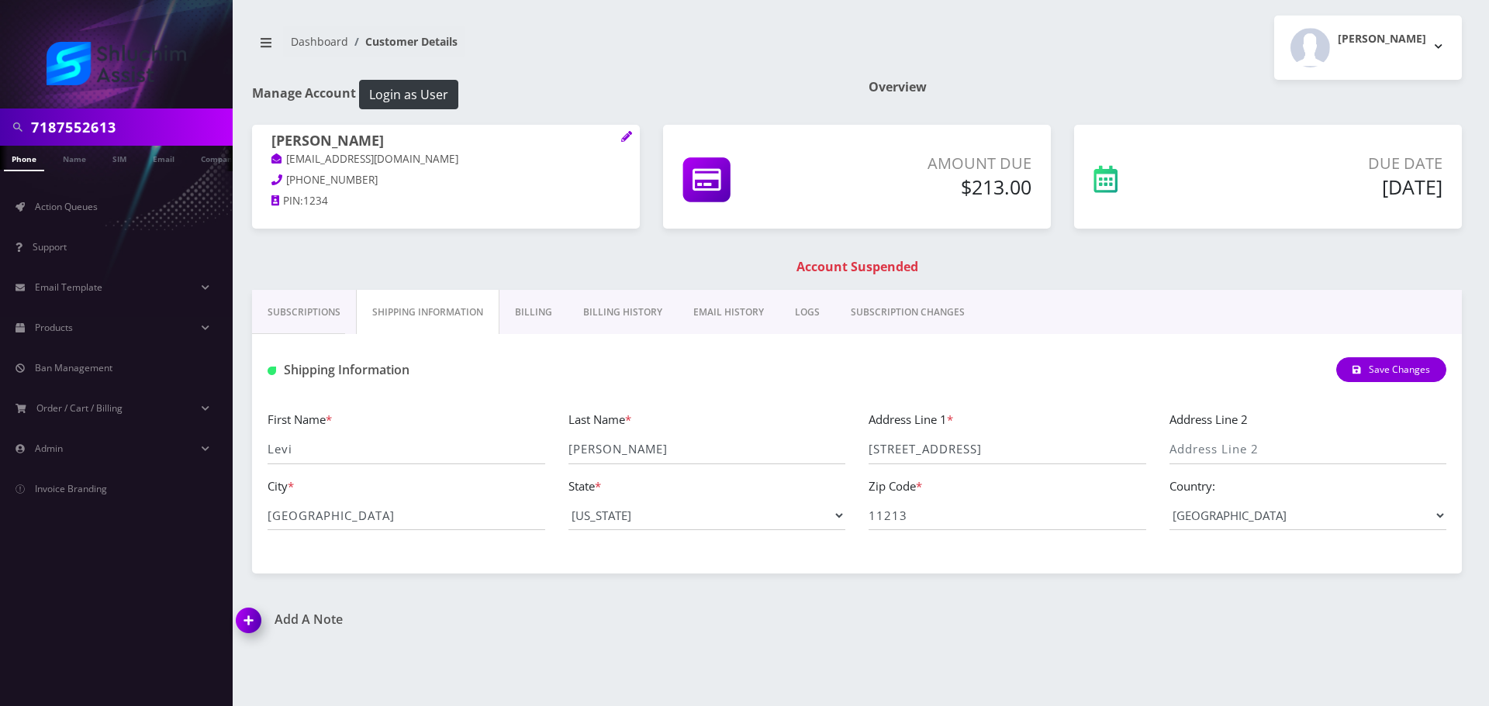
click at [529, 314] on link "Billing" at bounding box center [533, 312] width 68 height 45
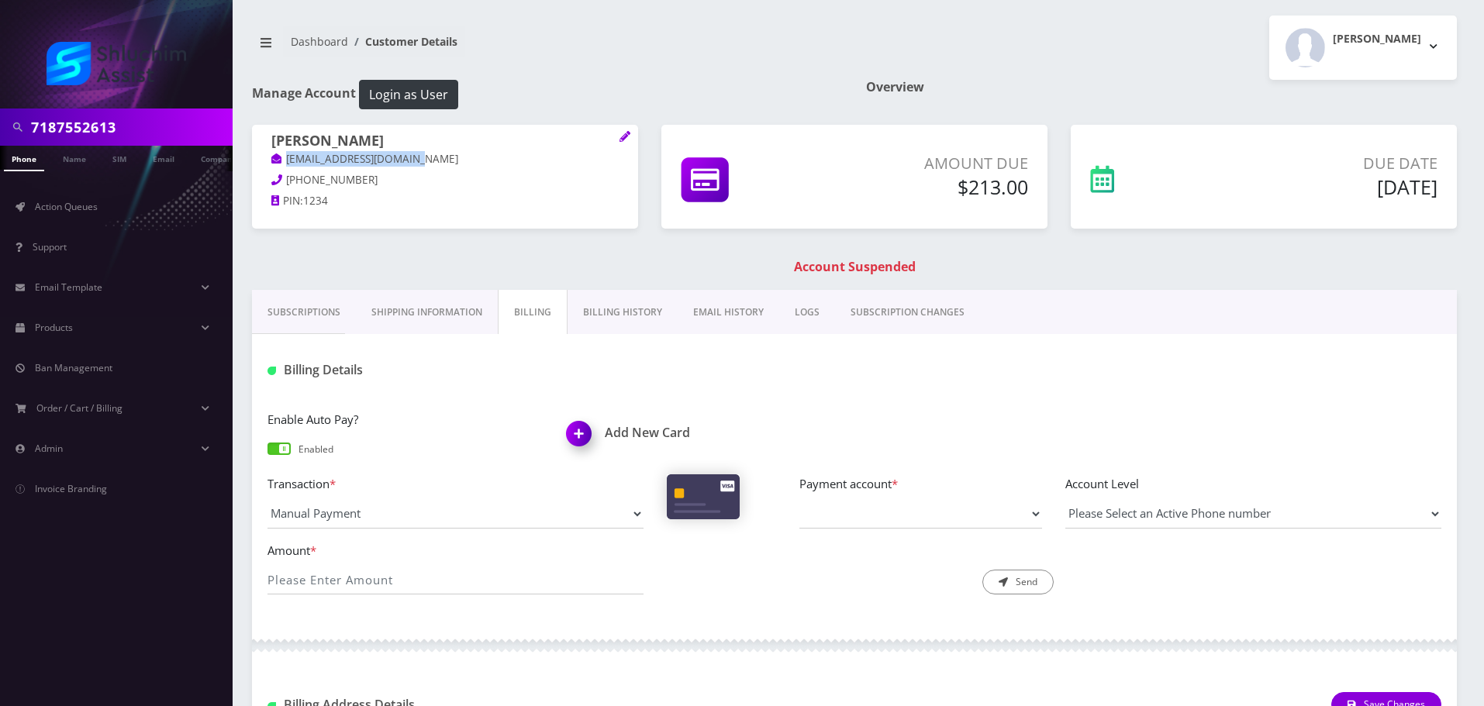
drag, startPoint x: 430, startPoint y: 159, endPoint x: 269, endPoint y: 159, distance: 161.3
click at [269, 159] on div "[PERSON_NAME] [EMAIL_ADDRESS][DOMAIN_NAME] [PHONE_NUMBER] PIN: 1234" at bounding box center [445, 173] width 386 height 97
copy link "[EMAIL_ADDRESS][DOMAIN_NAME]"
